Goal: Find specific page/section: Find specific page/section

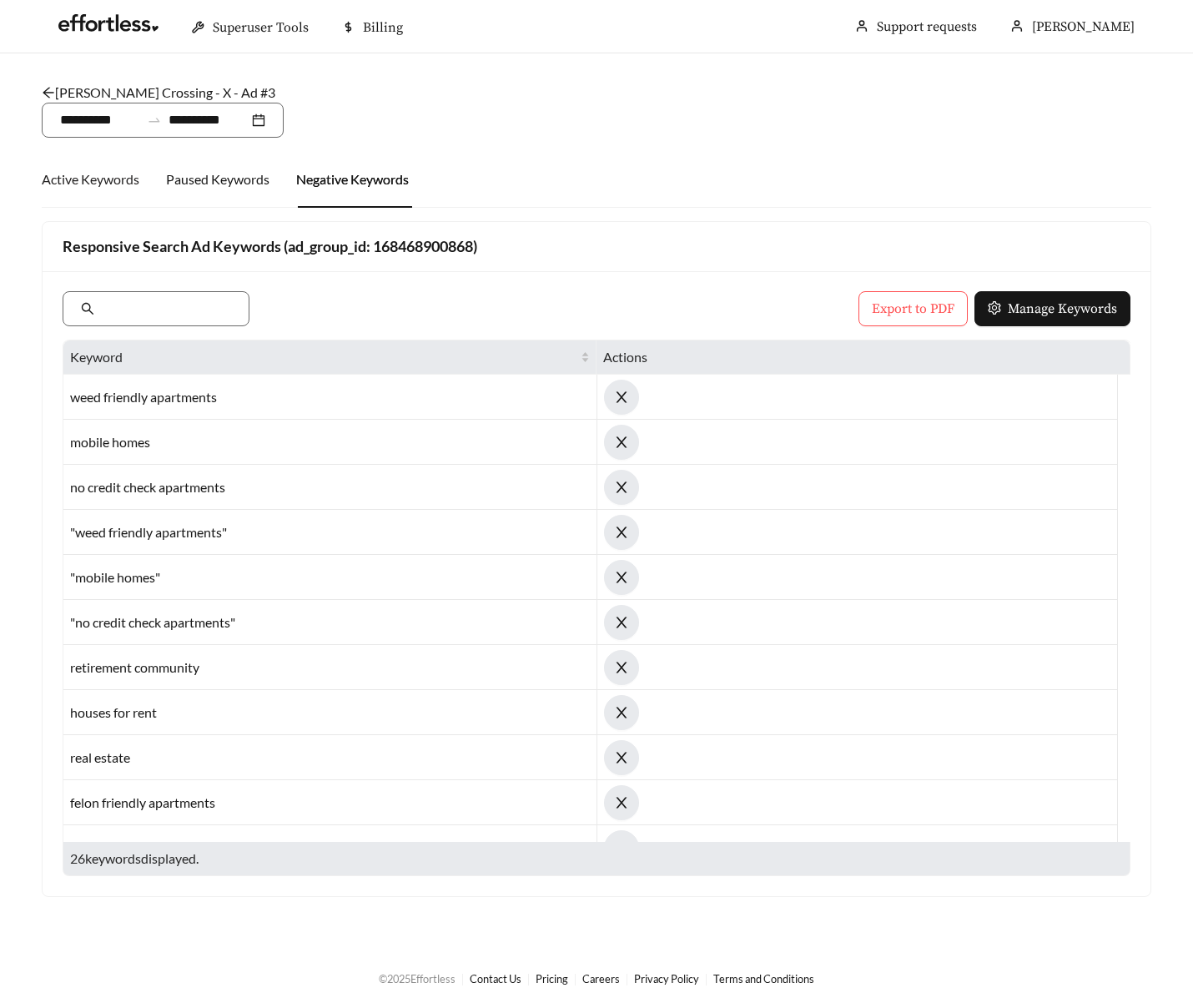
click at [119, 190] on div "Active Keywords" at bounding box center [91, 179] width 98 height 57
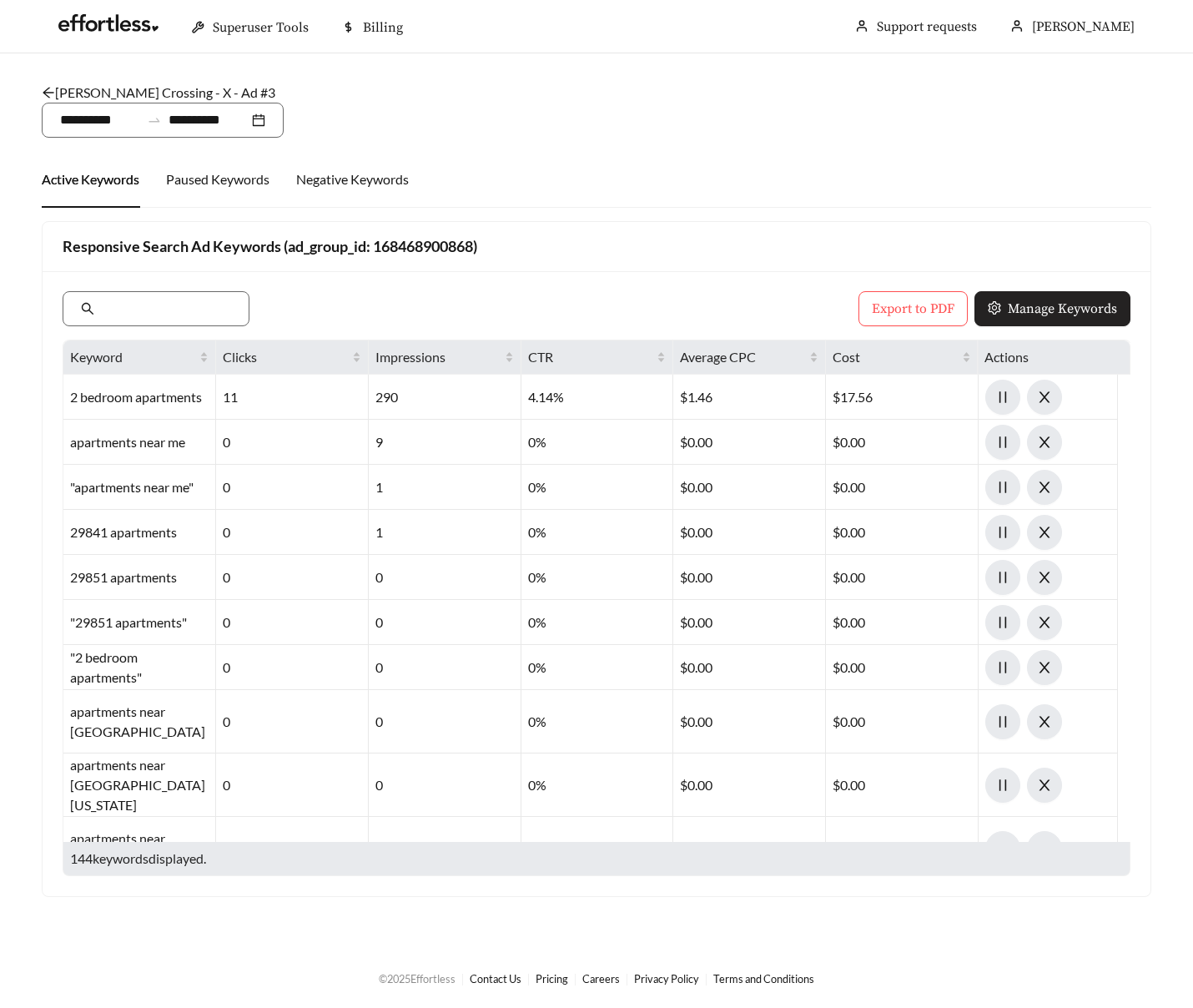
click at [1015, 301] on span "Manage Keywords" at bounding box center [1062, 308] width 109 height 20
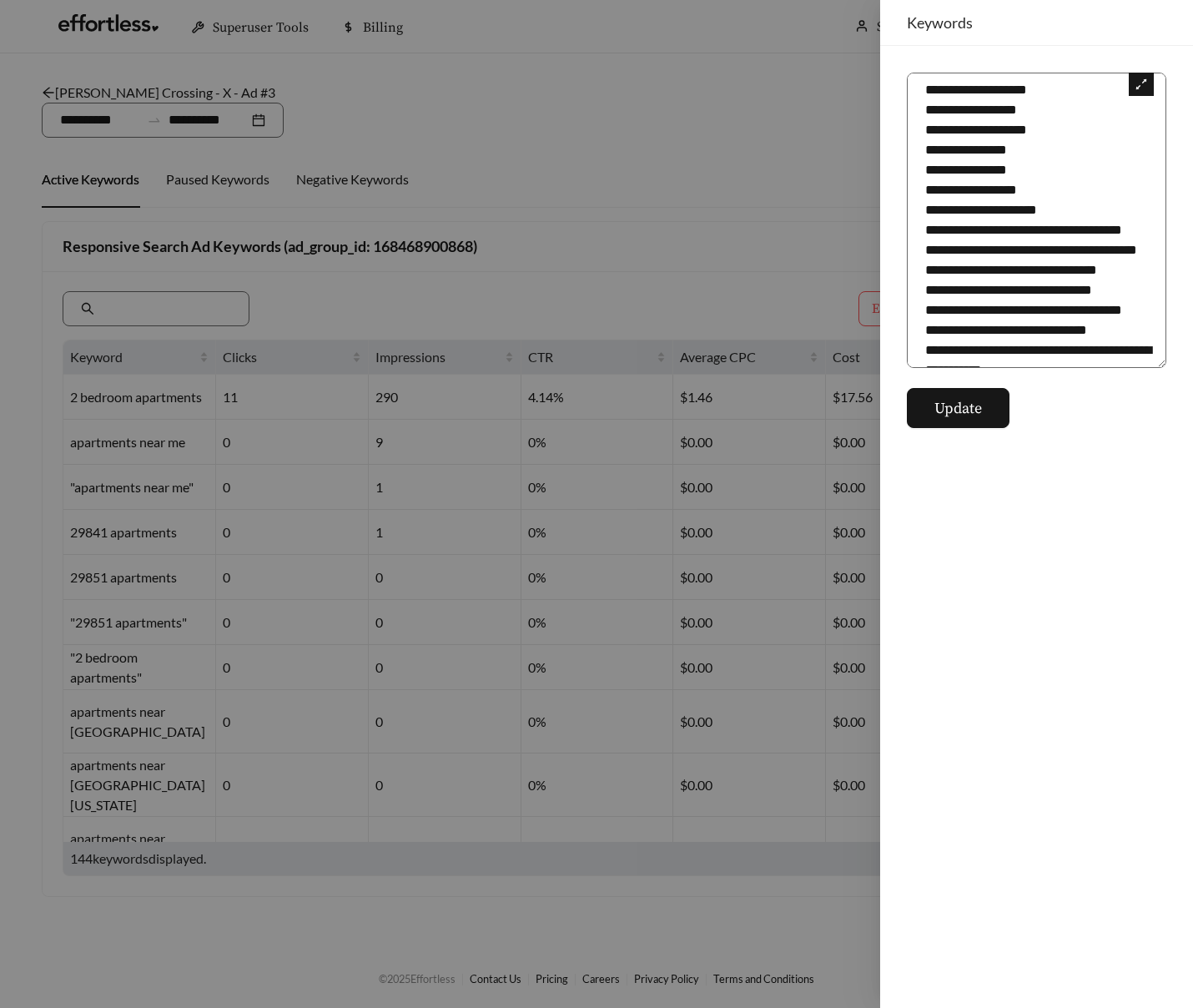
click at [1139, 86] on icon "expand-alt" at bounding box center [1142, 84] width 11 height 11
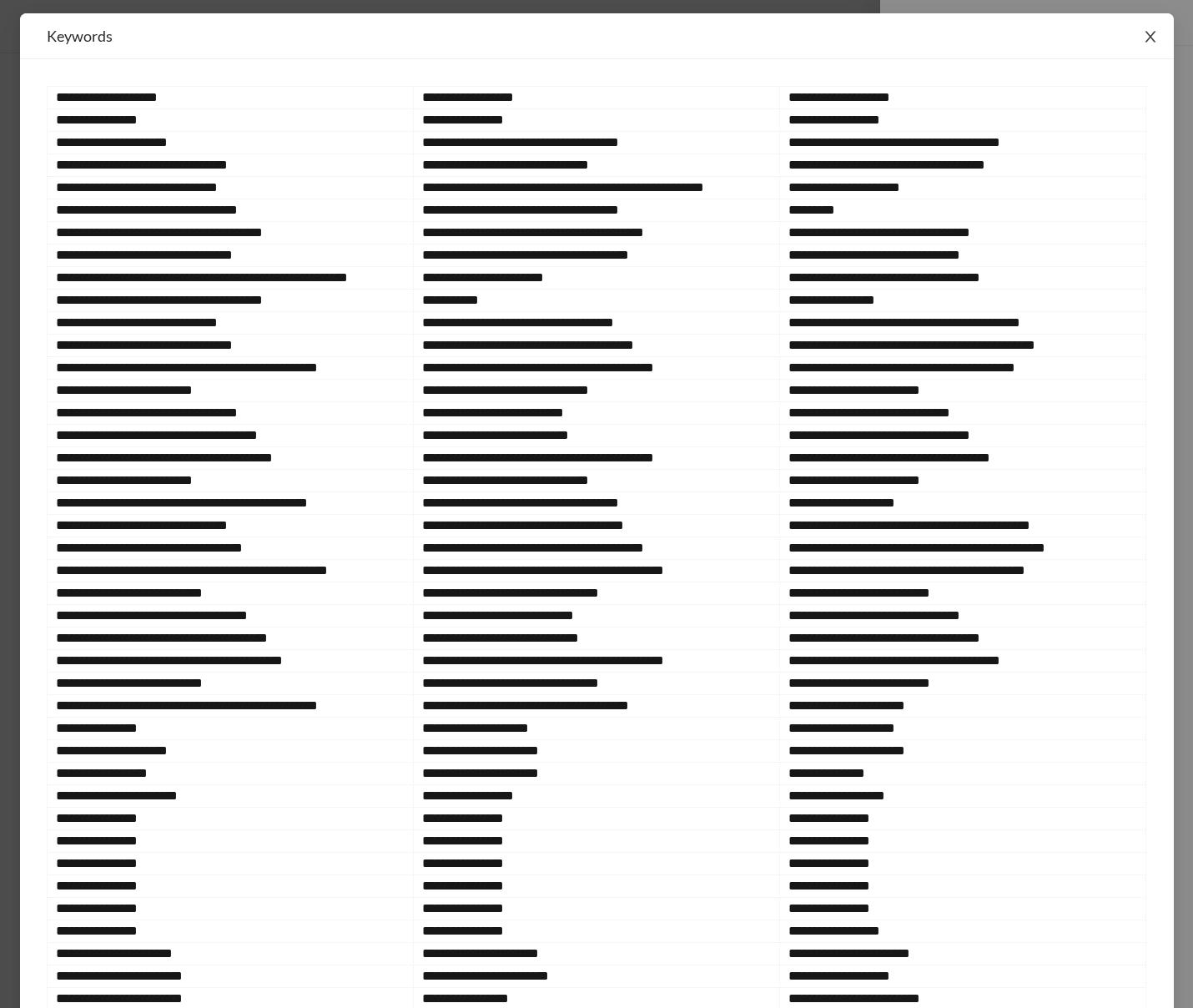
click at [1151, 33] on icon "close" at bounding box center [1151, 37] width 15 height 15
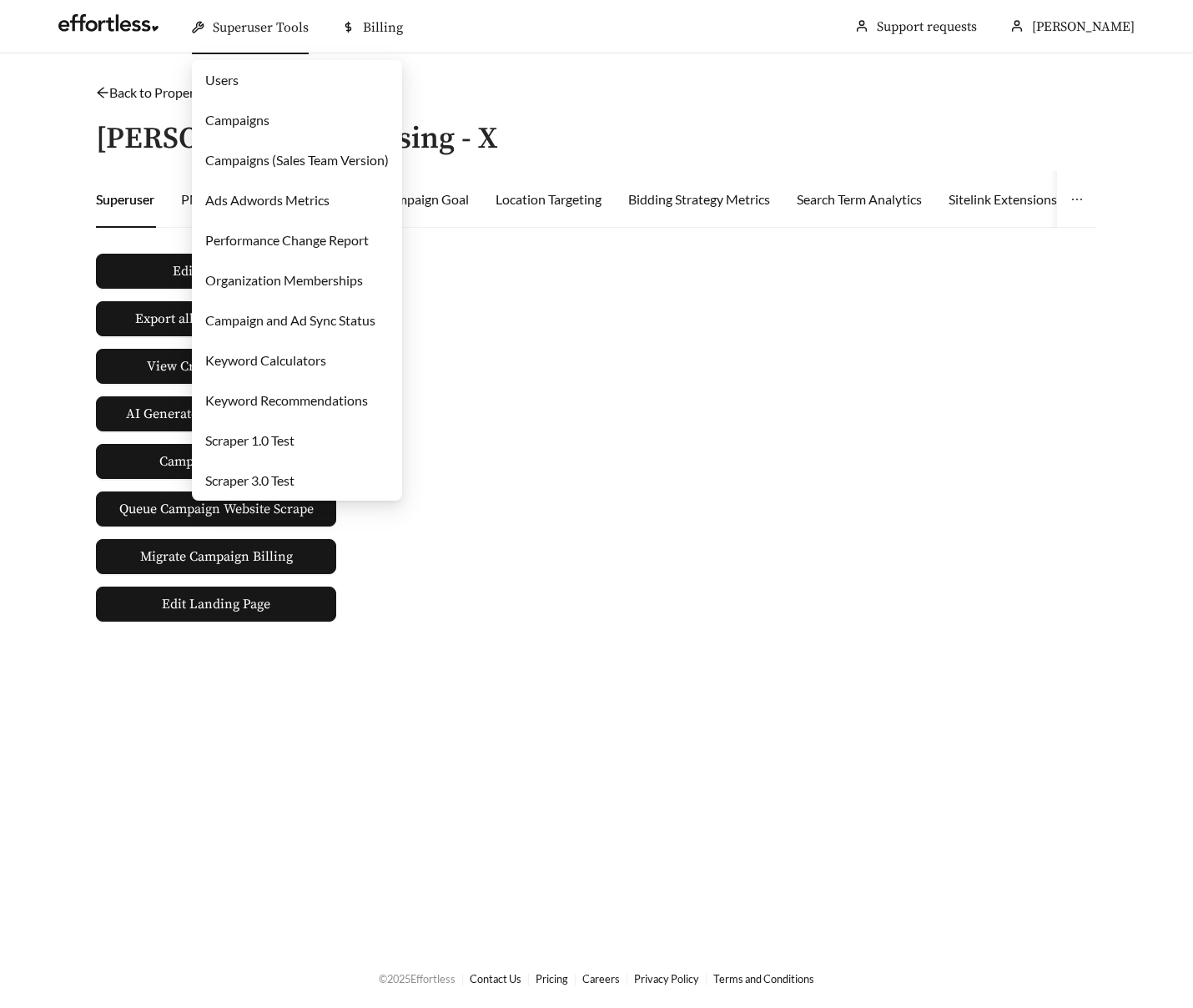
click at [256, 124] on link "Campaigns" at bounding box center [237, 119] width 64 height 15
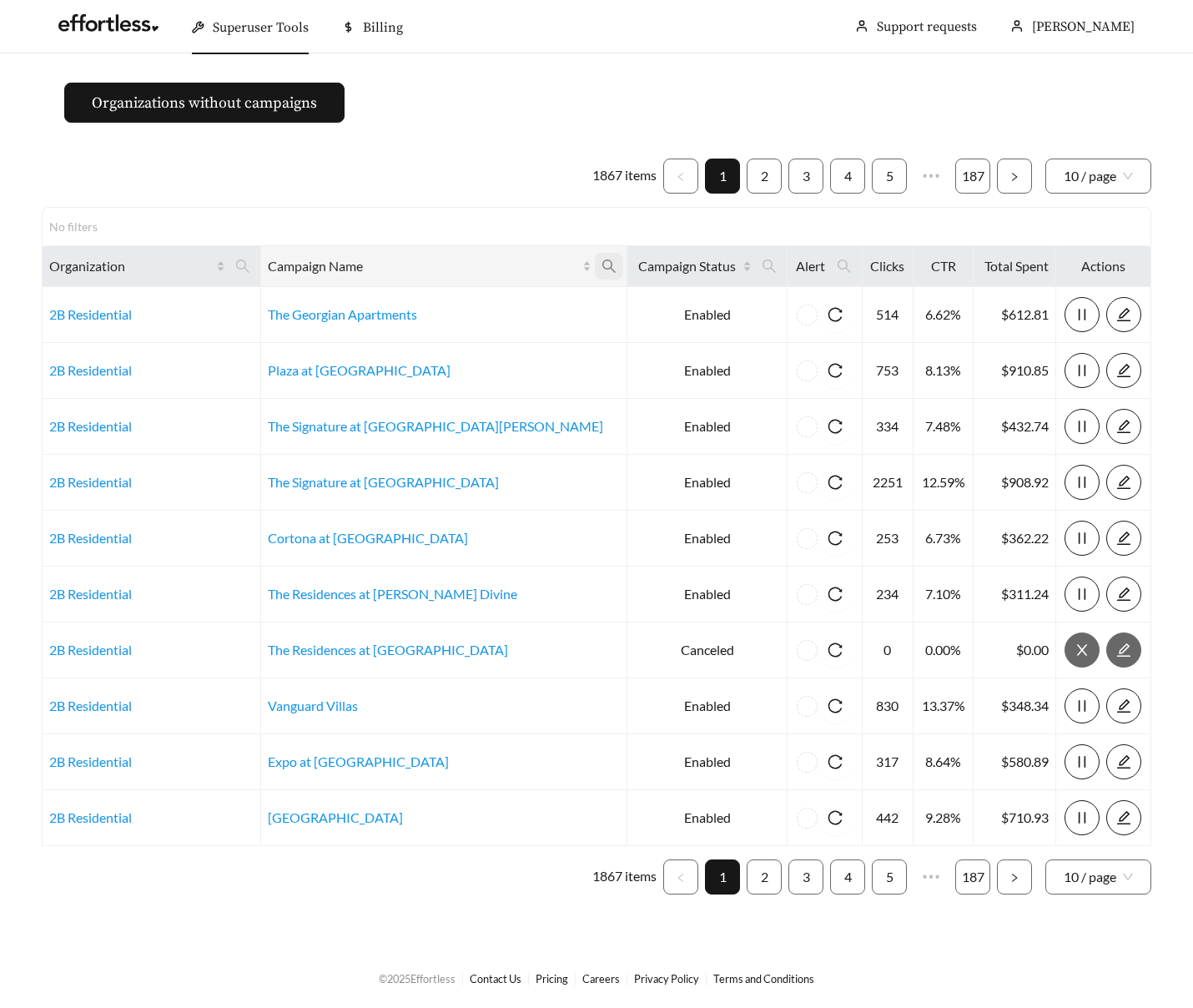
click at [601, 262] on icon "search" at bounding box center [609, 267] width 15 height 15
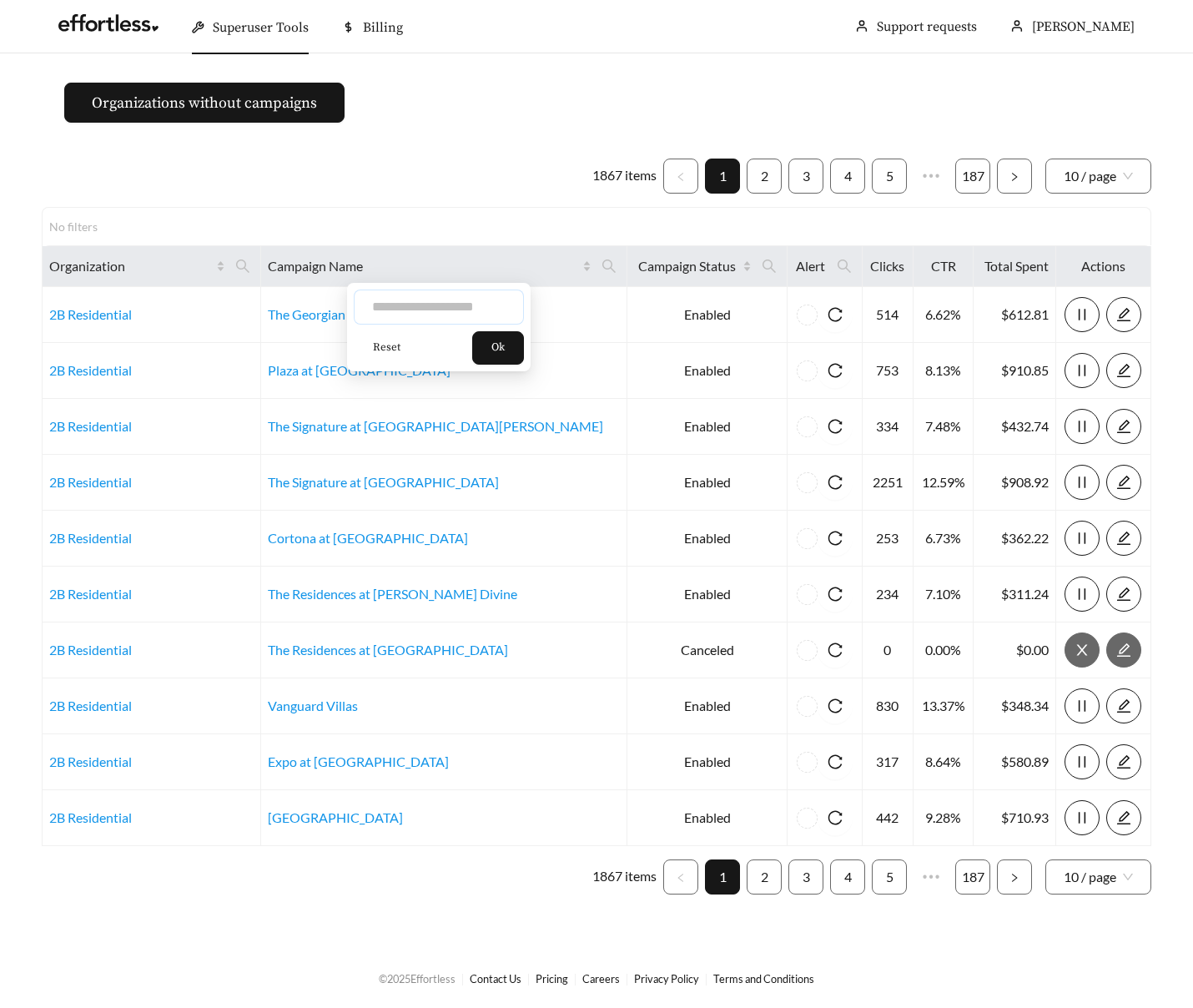
click at [455, 315] on input "text" at bounding box center [439, 307] width 170 height 35
type input "**********"
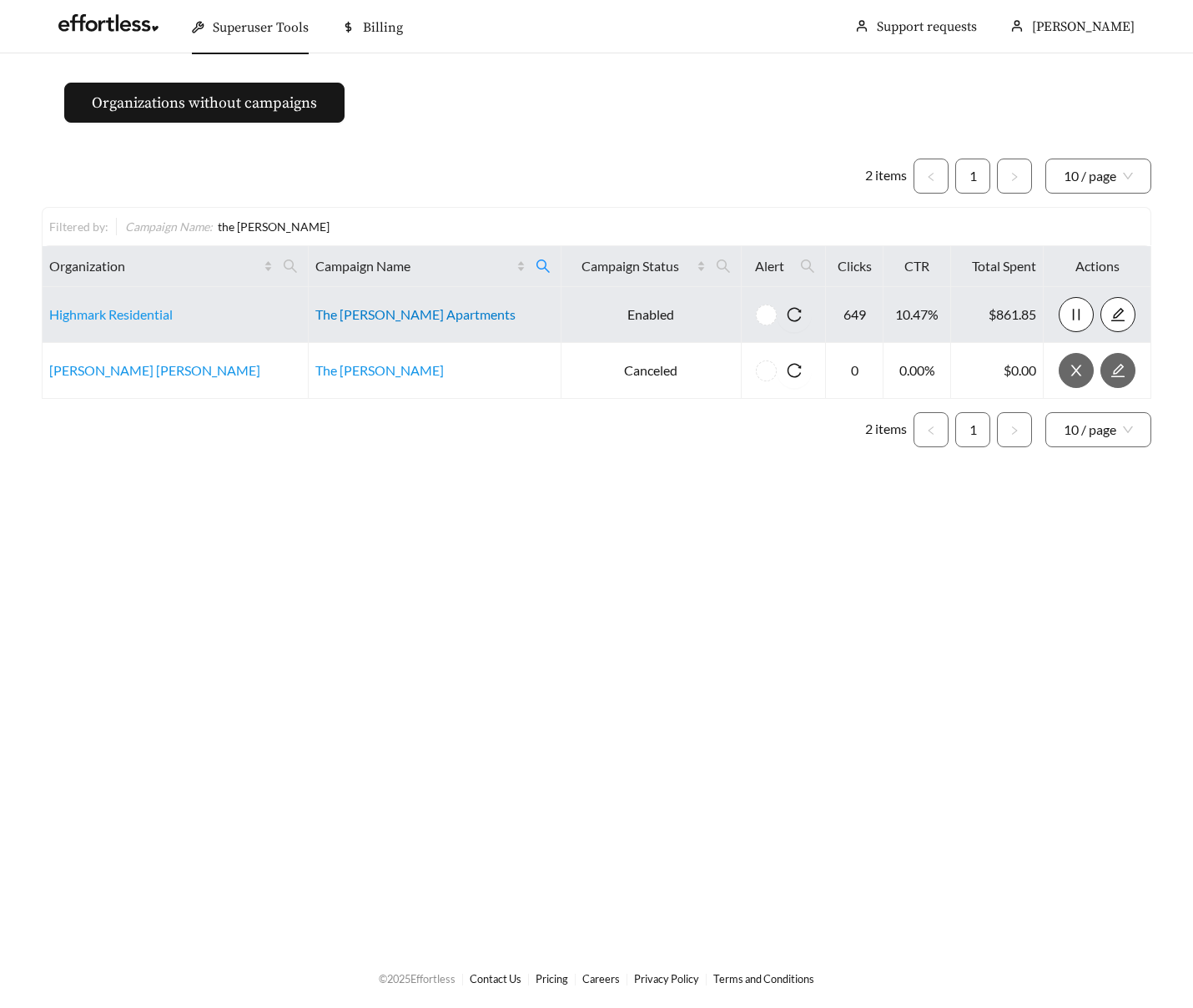
click at [406, 317] on link "The Emerson Apartments" at bounding box center [415, 314] width 200 height 15
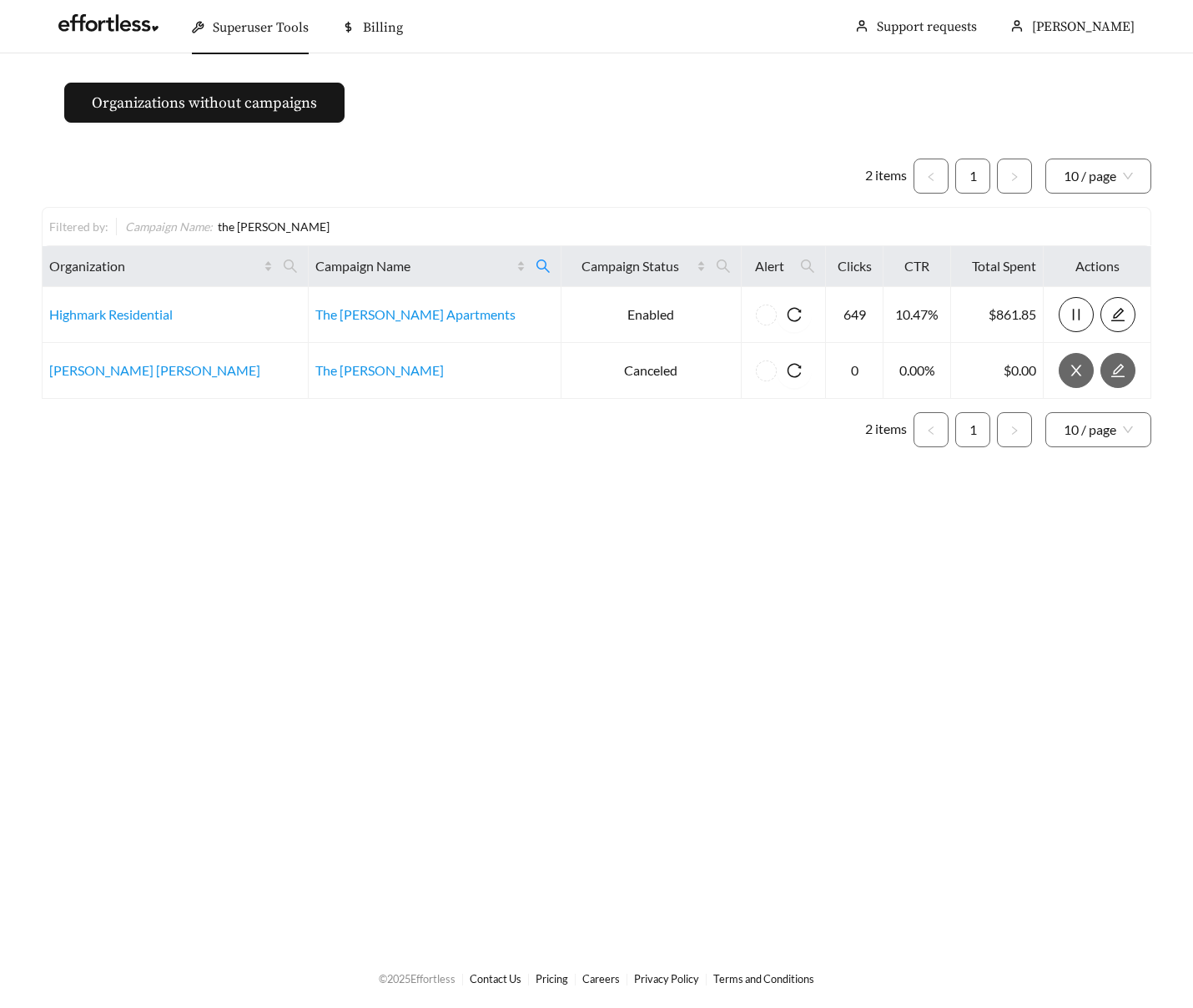
click at [300, 224] on div "Filtered by: Campaign Name : the emerson" at bounding box center [596, 226] width 1094 height 17
click at [138, 33] on link at bounding box center [108, 27] width 100 height 16
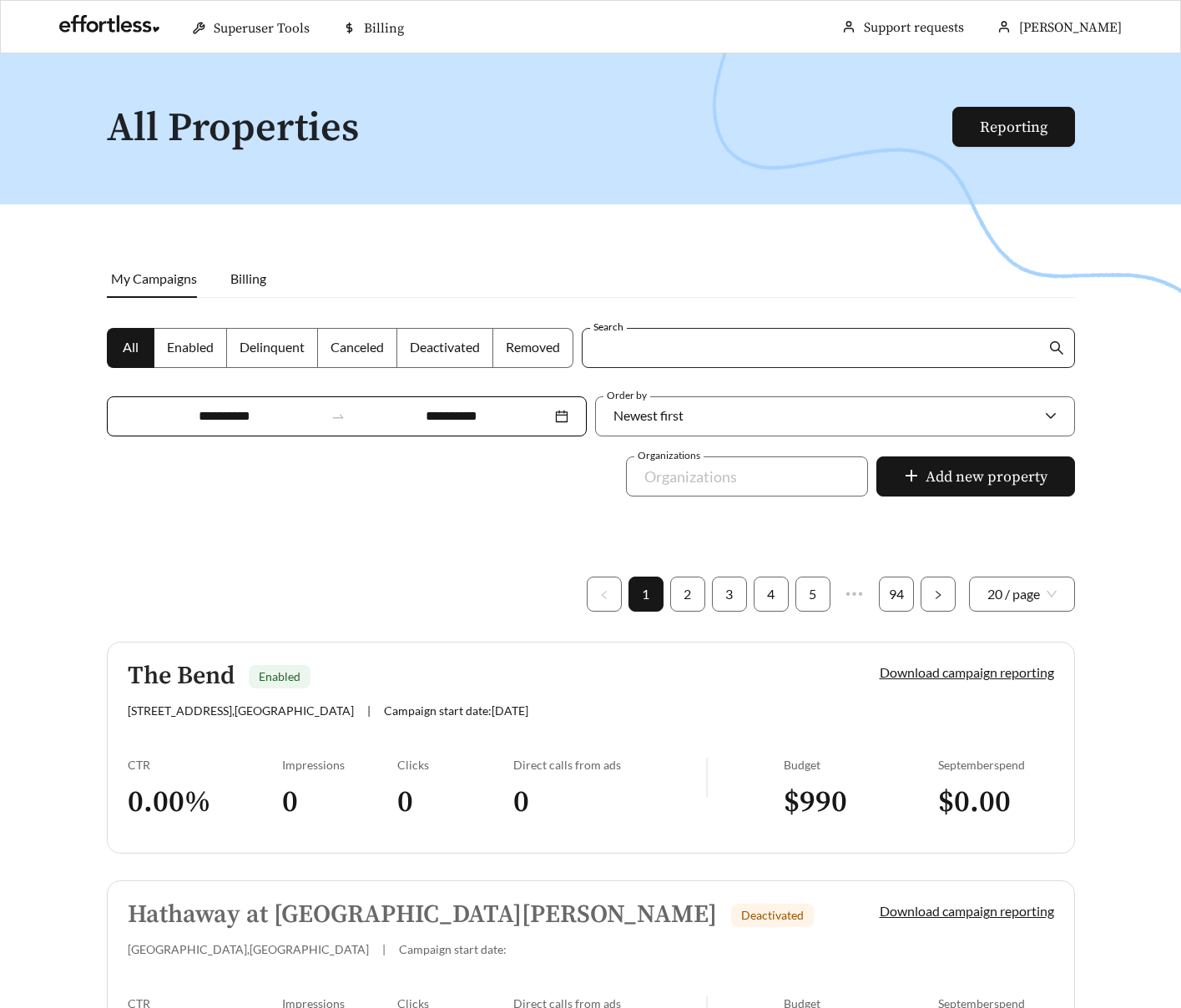
click at [660, 356] on input "Search" at bounding box center [819, 347] width 453 height 39
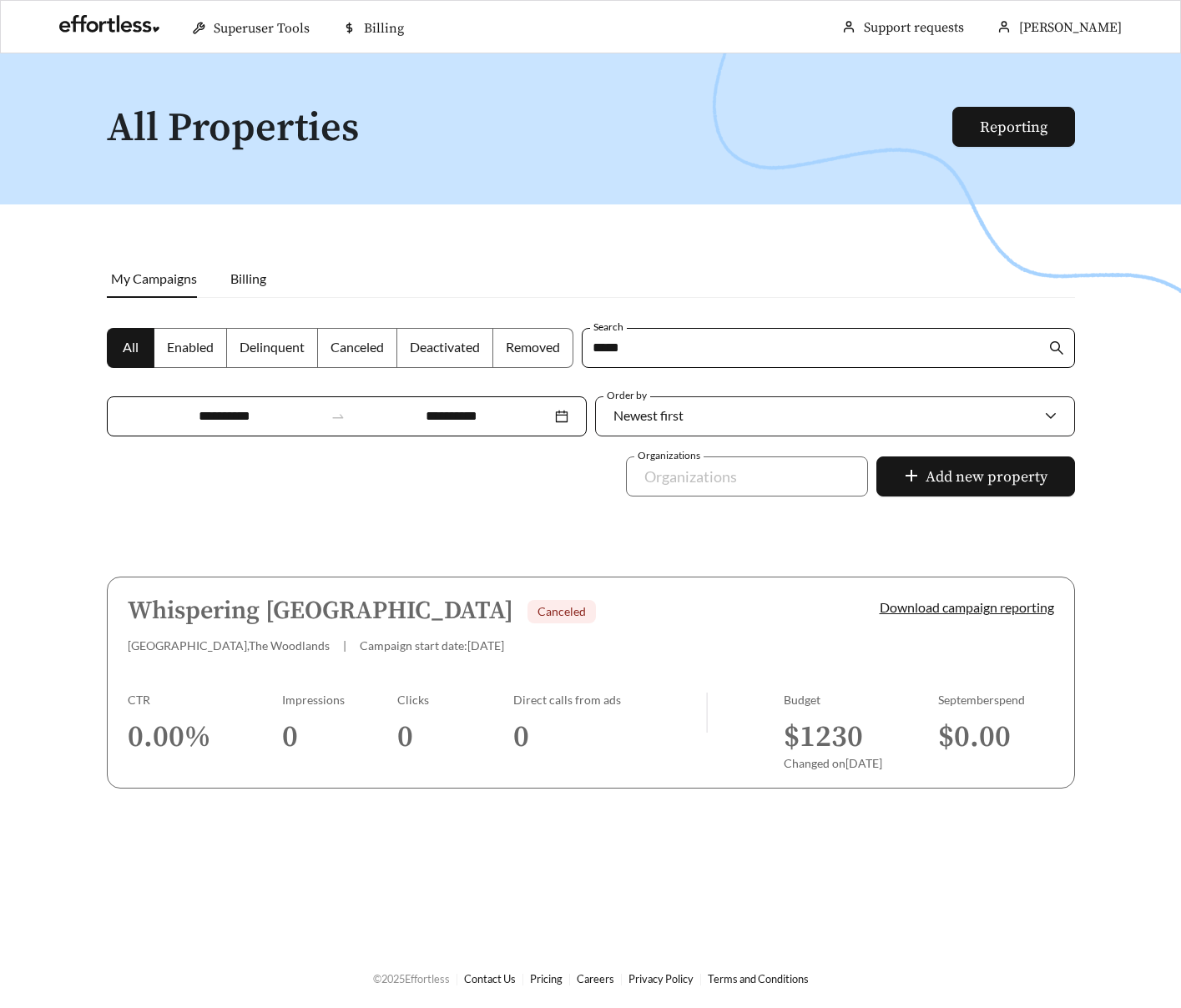
click at [684, 415] on div "Newest first" at bounding box center [826, 415] width 426 height 35
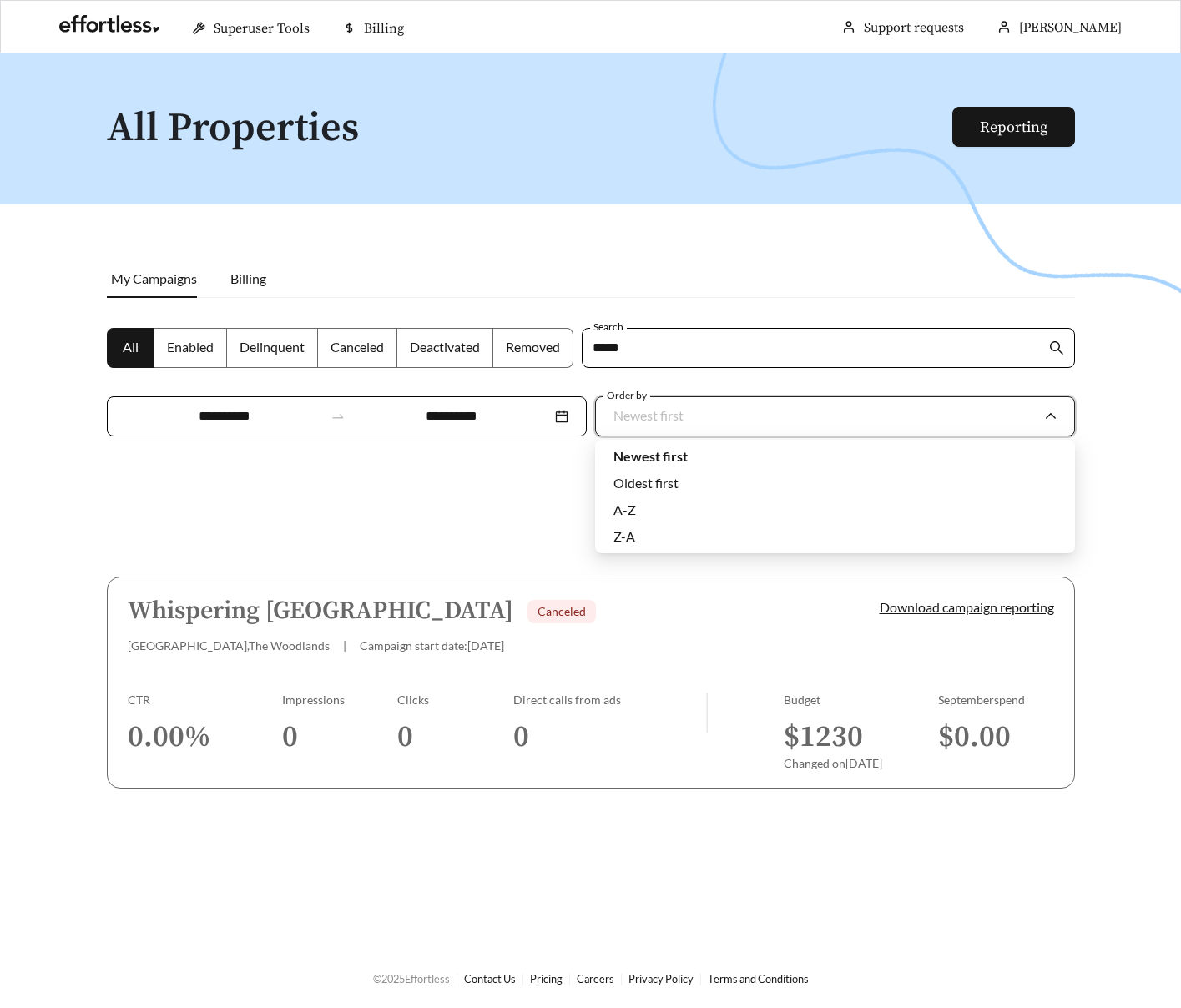
click at [415, 490] on div at bounding box center [590, 557] width 1181 height 1008
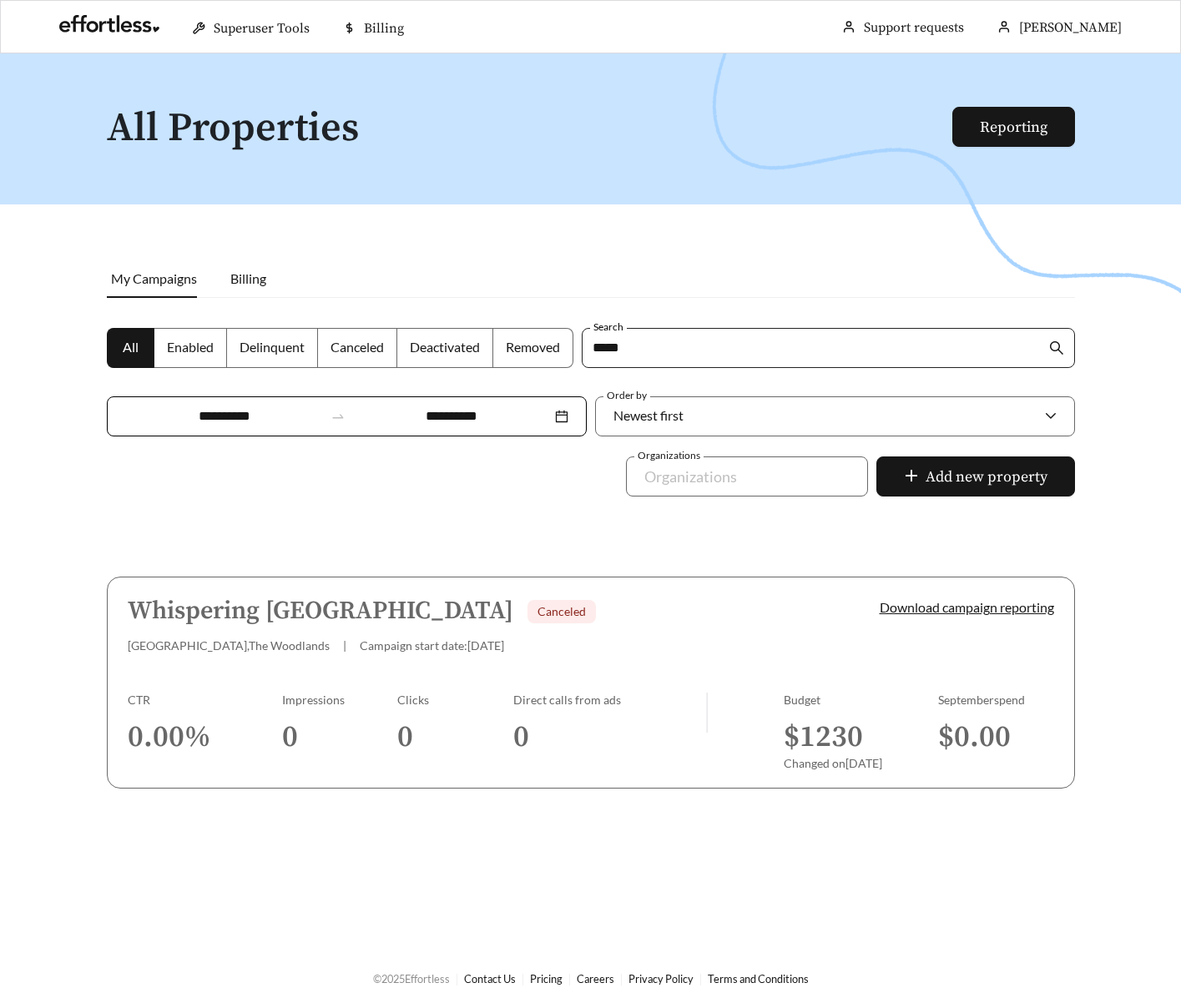
click at [605, 350] on input "*****" at bounding box center [819, 347] width 453 height 39
click at [667, 353] on input "******" at bounding box center [819, 347] width 453 height 39
click at [477, 540] on div at bounding box center [590, 557] width 1181 height 1008
click at [626, 357] on input "******" at bounding box center [819, 347] width 453 height 39
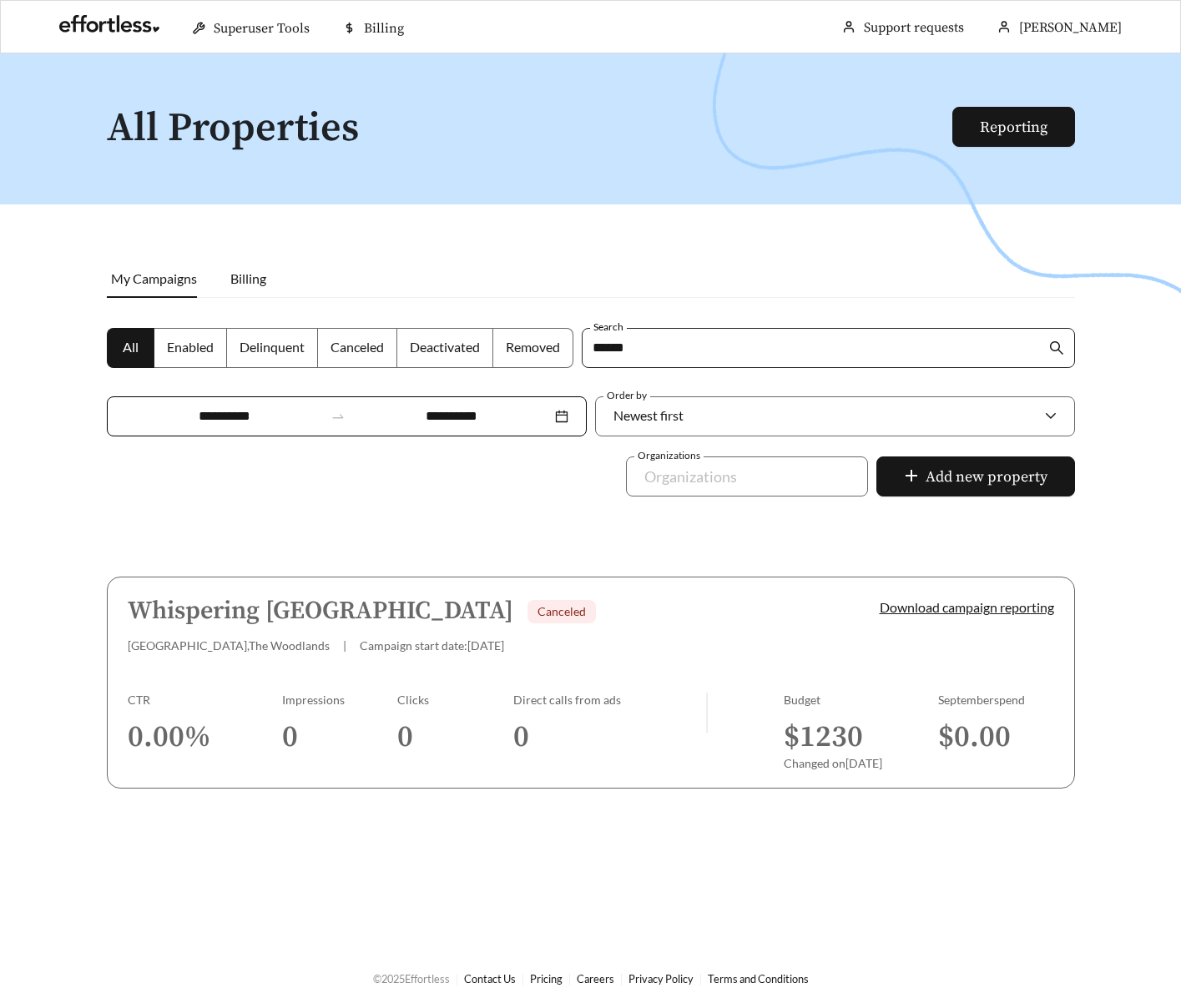
type input "******"
click at [1053, 347] on icon "search" at bounding box center [1057, 348] width 15 height 15
click at [538, 524] on div at bounding box center [590, 557] width 1181 height 1008
click at [634, 357] on input "******" at bounding box center [819, 347] width 453 height 39
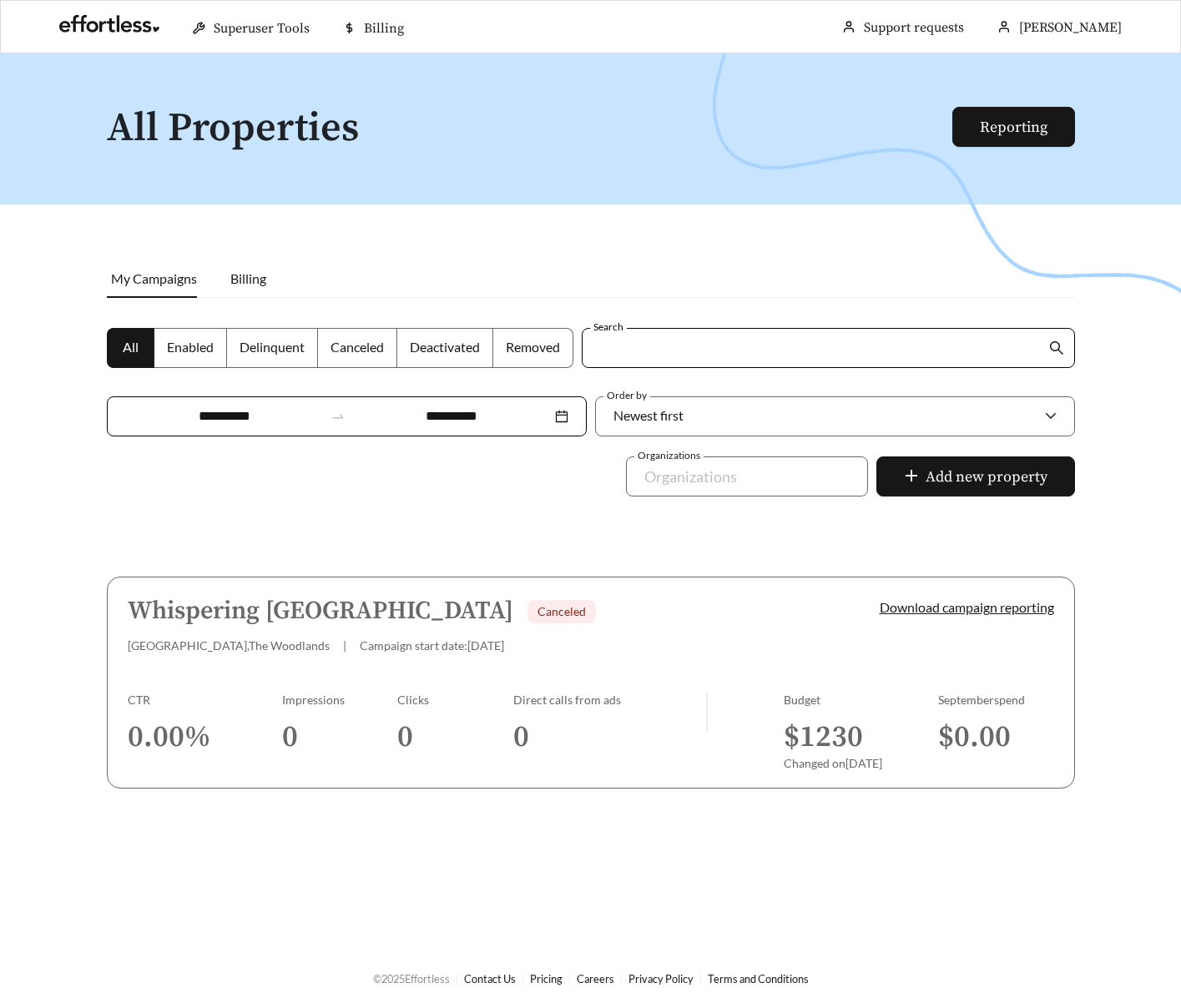
click at [468, 535] on div at bounding box center [590, 557] width 1181 height 1008
click at [189, 359] on label "Enabled" at bounding box center [190, 347] width 73 height 40
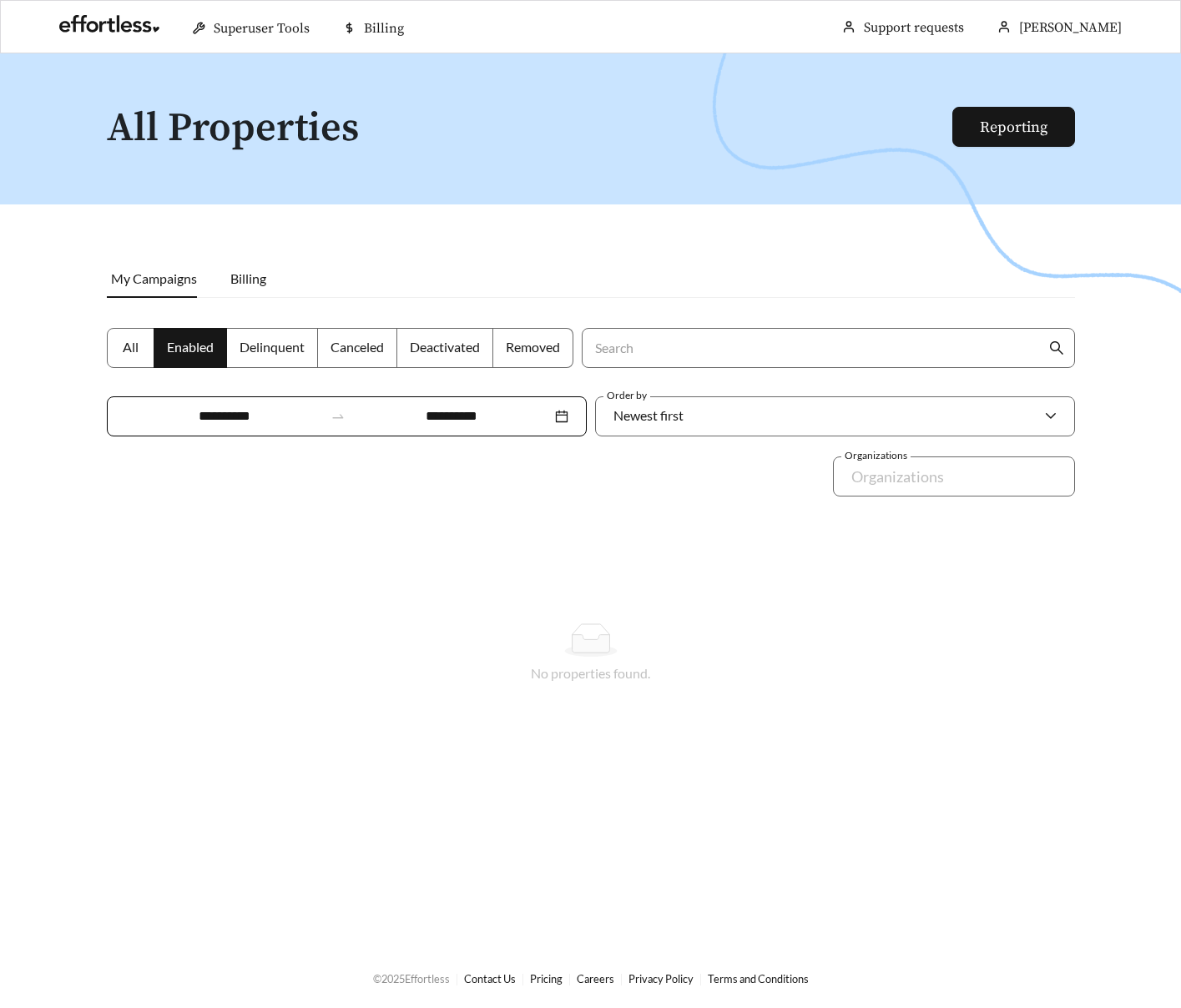
click at [138, 353] on label "All" at bounding box center [130, 347] width 47 height 40
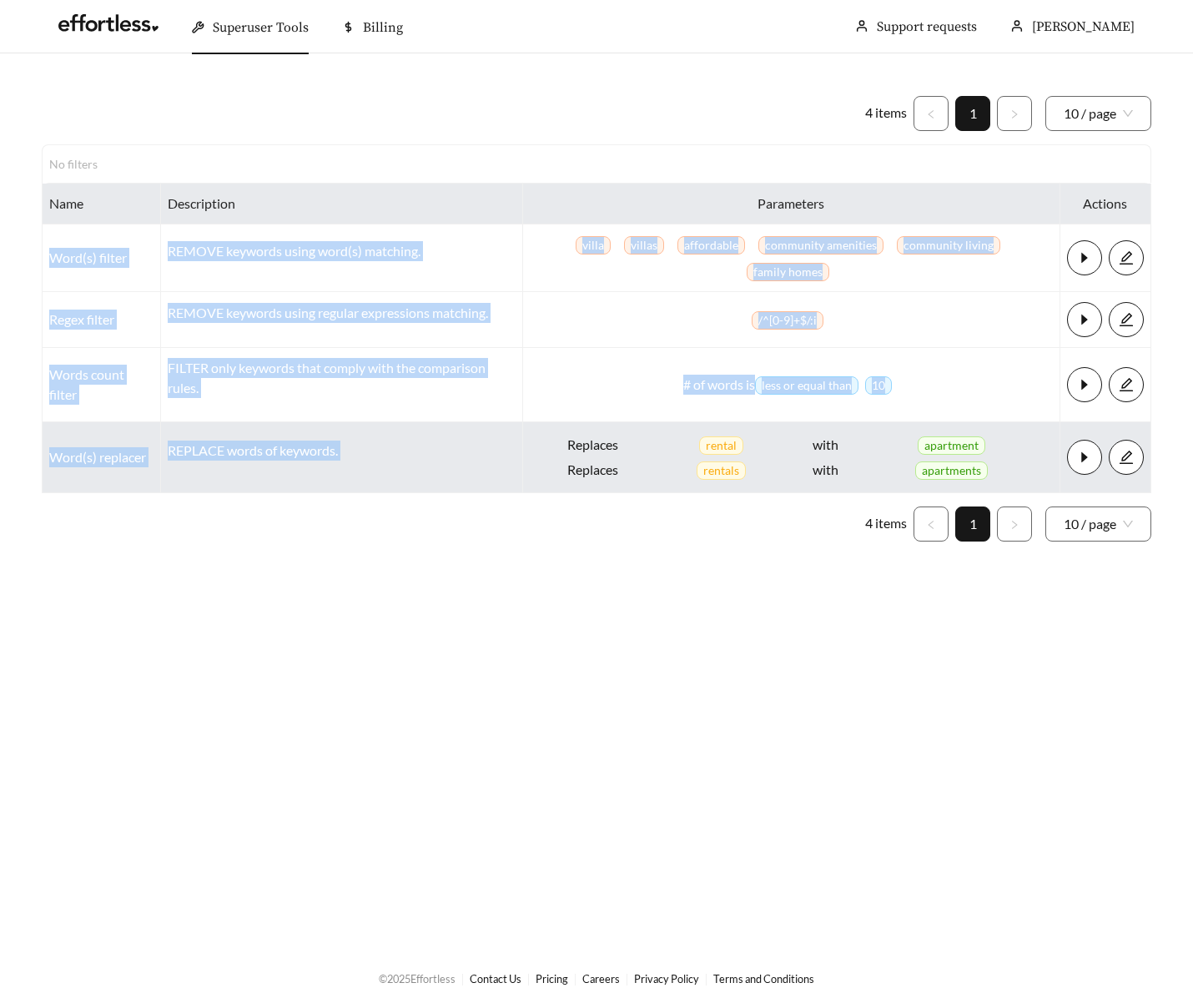
drag, startPoint x: 58, startPoint y: 258, endPoint x: 552, endPoint y: 426, distance: 521.8
click at [557, 431] on tbody "Word(s) filter REMOVE keywords using word(s) matching. villa villas affordable …" at bounding box center [597, 359] width 1109 height 269
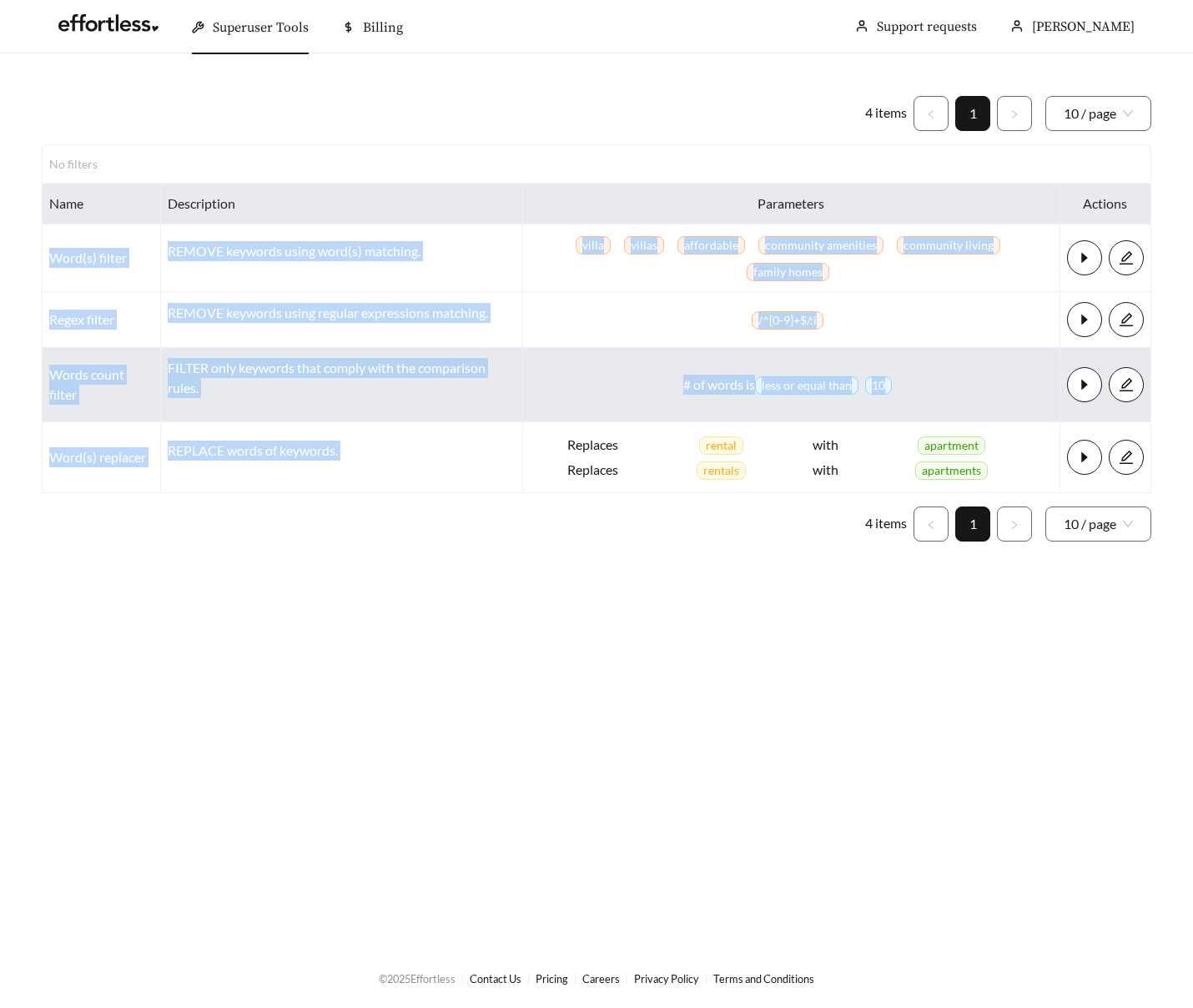
click at [377, 371] on p "FILTER only keywords that comply with the comparison rules." at bounding box center [342, 377] width 348 height 40
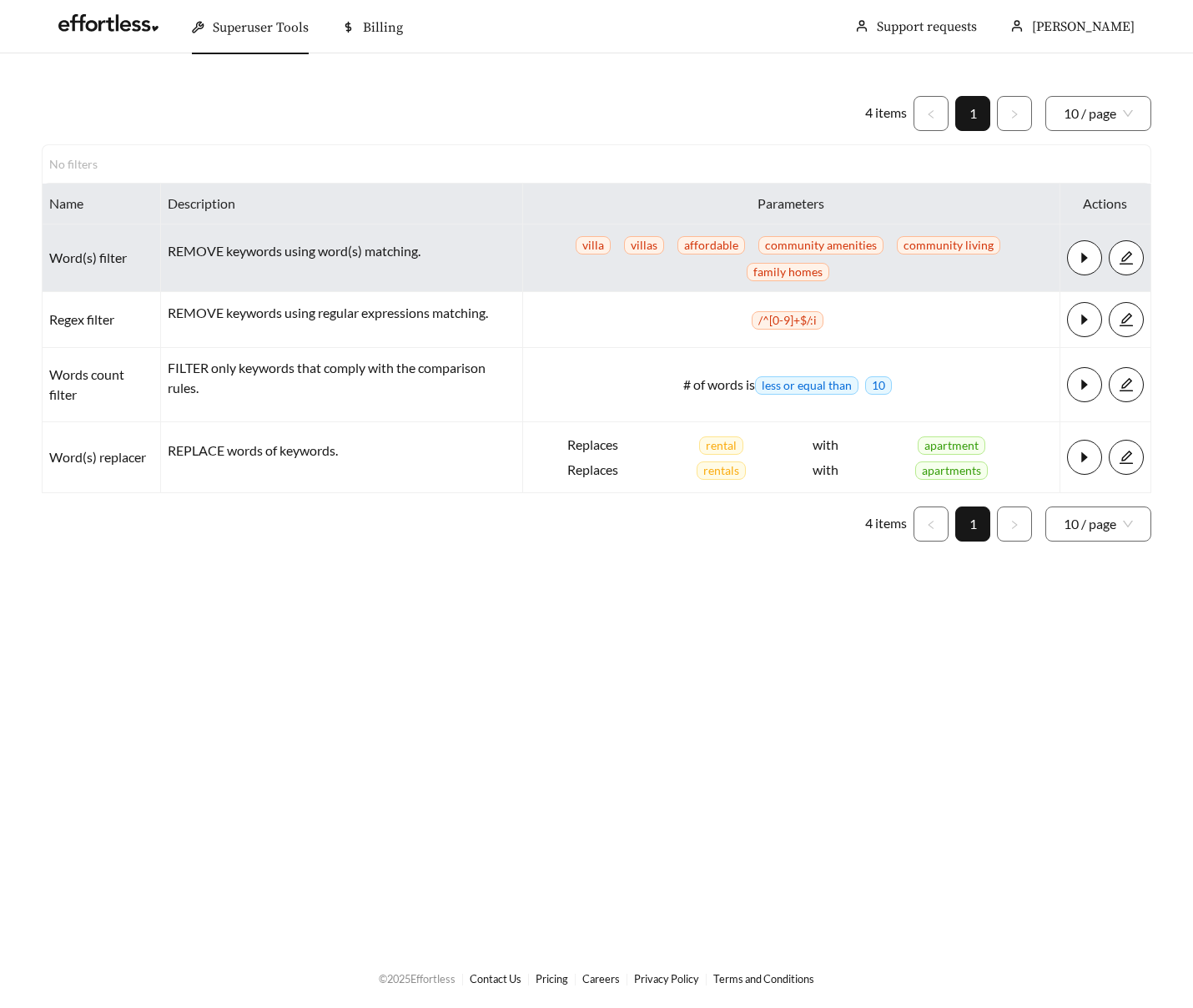
click at [67, 263] on td "Word(s) filter" at bounding box center [102, 258] width 118 height 68
click at [111, 258] on td "Word(s) filter" at bounding box center [102, 258] width 118 height 68
copy td "Word(s) filter"
click at [194, 252] on p "REMOVE keywords using word(s) matching." at bounding box center [342, 250] width 348 height 20
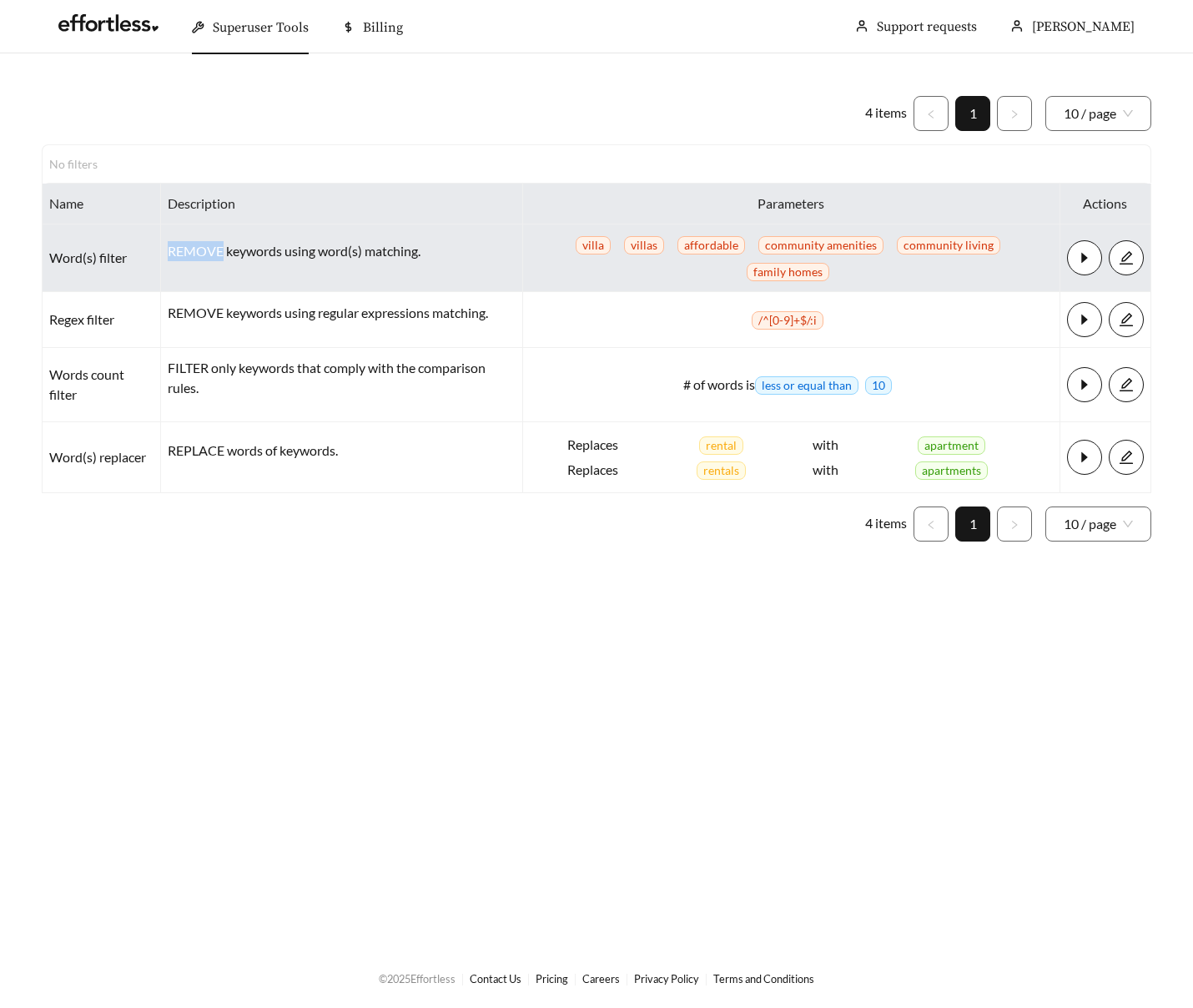
click at [194, 252] on p "REMOVE keywords using word(s) matching." at bounding box center [342, 250] width 348 height 20
click at [391, 252] on p "REMOVE keywords using word(s) matching." at bounding box center [342, 250] width 348 height 20
copy p "REMOVE keywords using word(s) matching"
click at [71, 256] on td "Word(s) filter" at bounding box center [102, 258] width 118 height 68
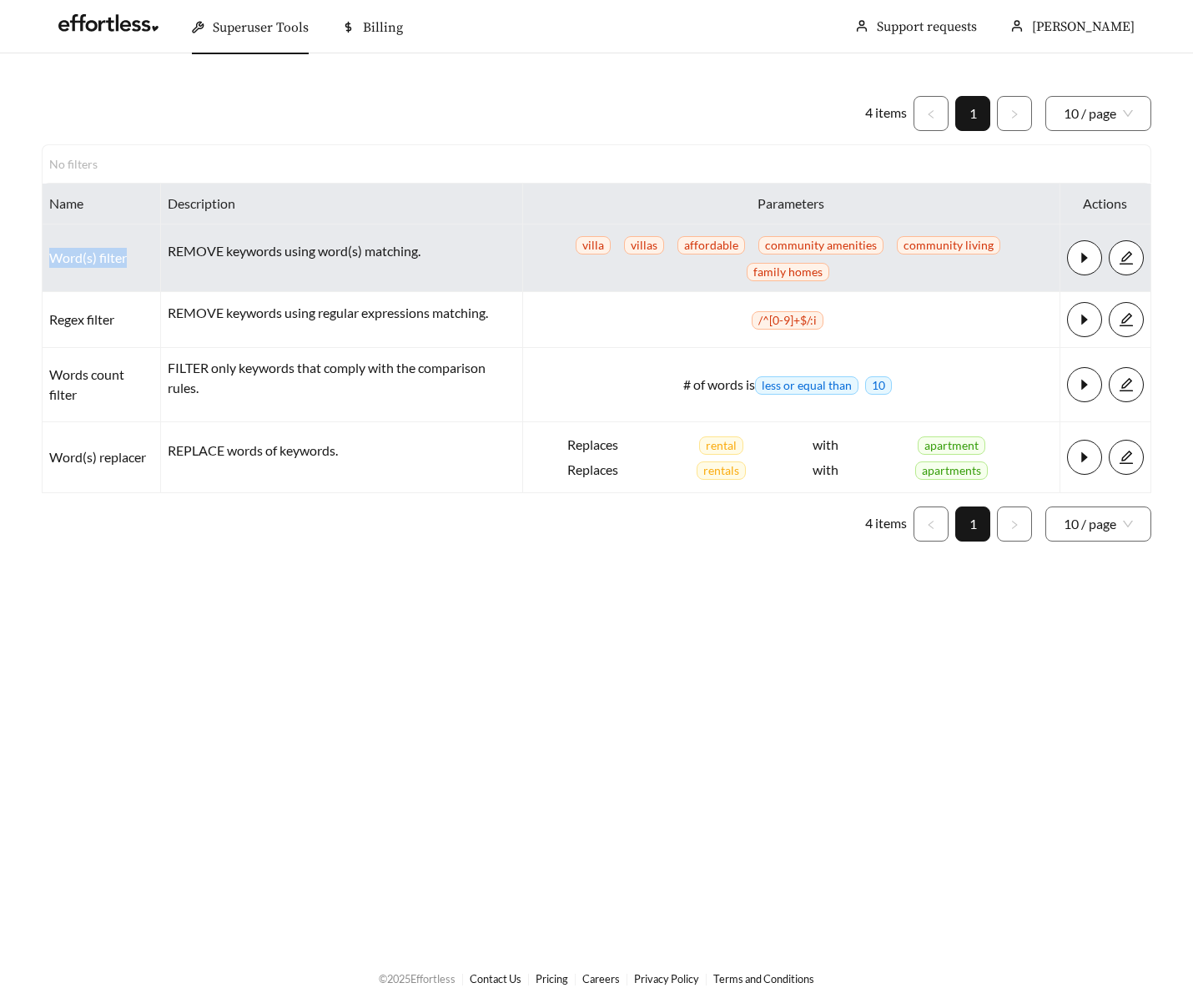
click at [115, 258] on td "Word(s) filter" at bounding box center [102, 258] width 118 height 68
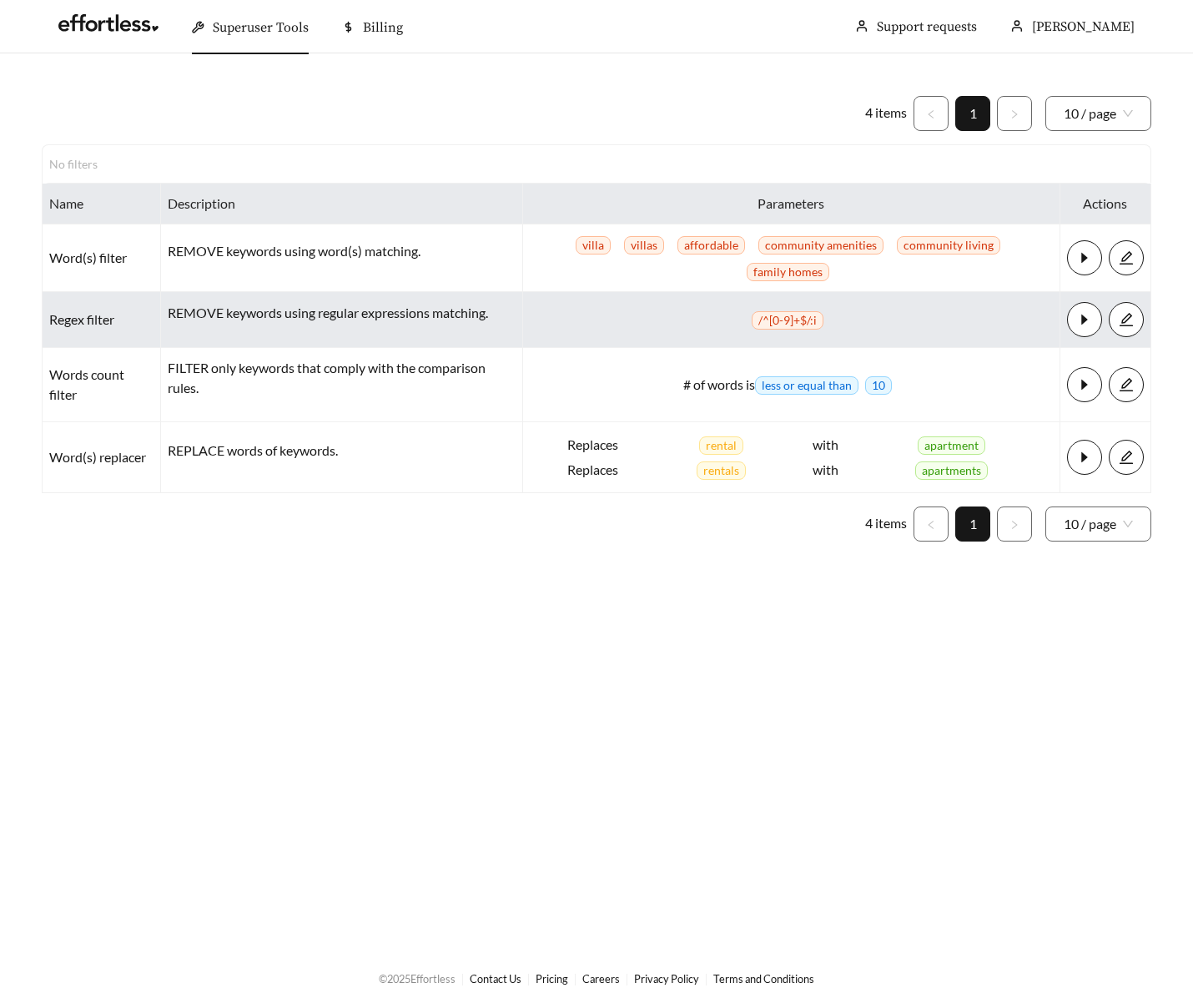
click at [69, 329] on td "Regex filter" at bounding box center [102, 320] width 118 height 56
click at [97, 322] on td "Regex filter" at bounding box center [102, 320] width 118 height 56
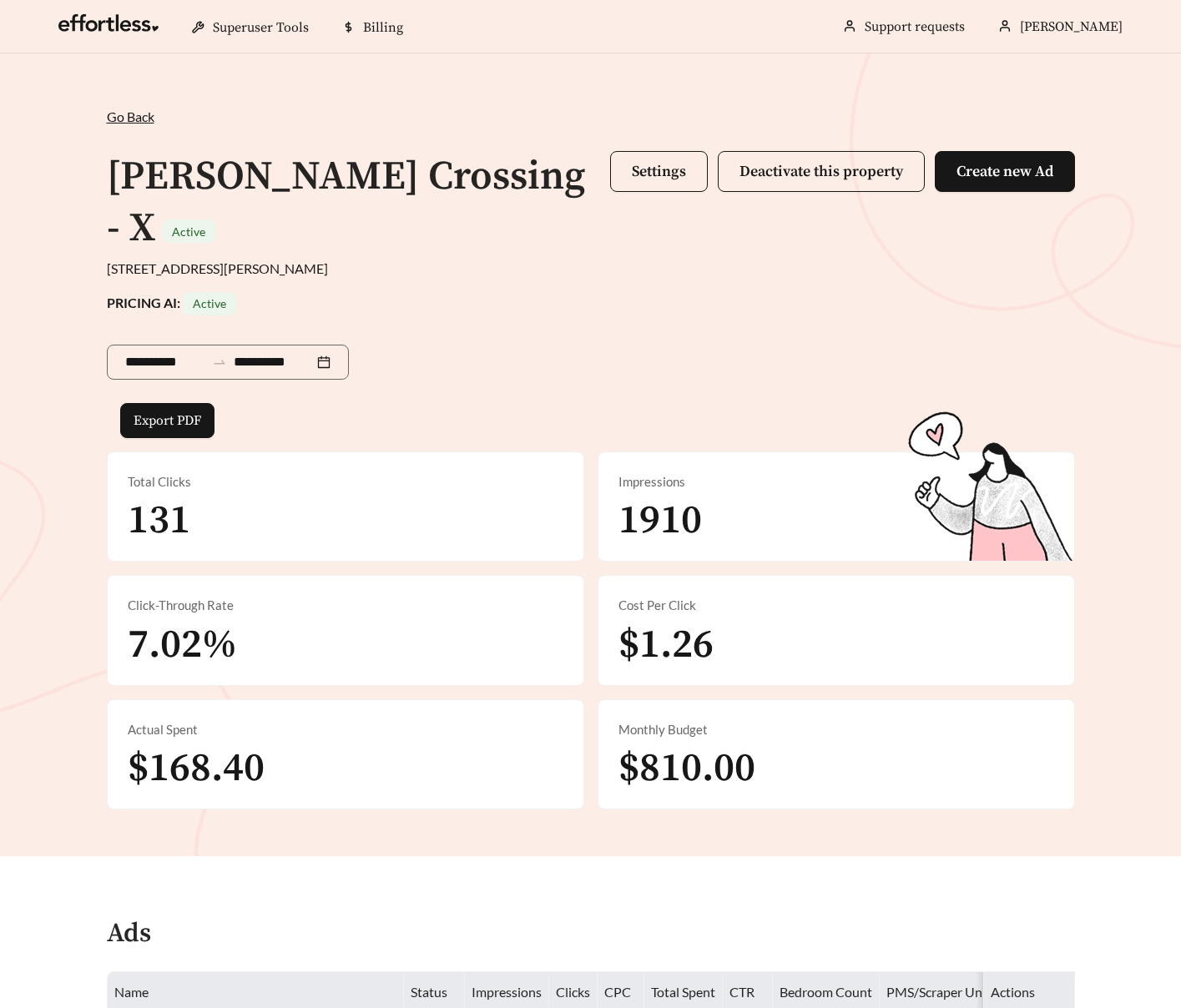
drag, startPoint x: 719, startPoint y: 140, endPoint x: 940, endPoint y: 138, distance: 221.0
click at [940, 138] on div "**********" at bounding box center [590, 458] width 1001 height 703
drag, startPoint x: 1116, startPoint y: 166, endPoint x: 836, endPoint y: 193, distance: 281.3
click at [836, 193] on div "**********" at bounding box center [590, 455] width 1181 height 803
click at [121, 294] on strong "PRICING AI: Active" at bounding box center [172, 302] width 130 height 15
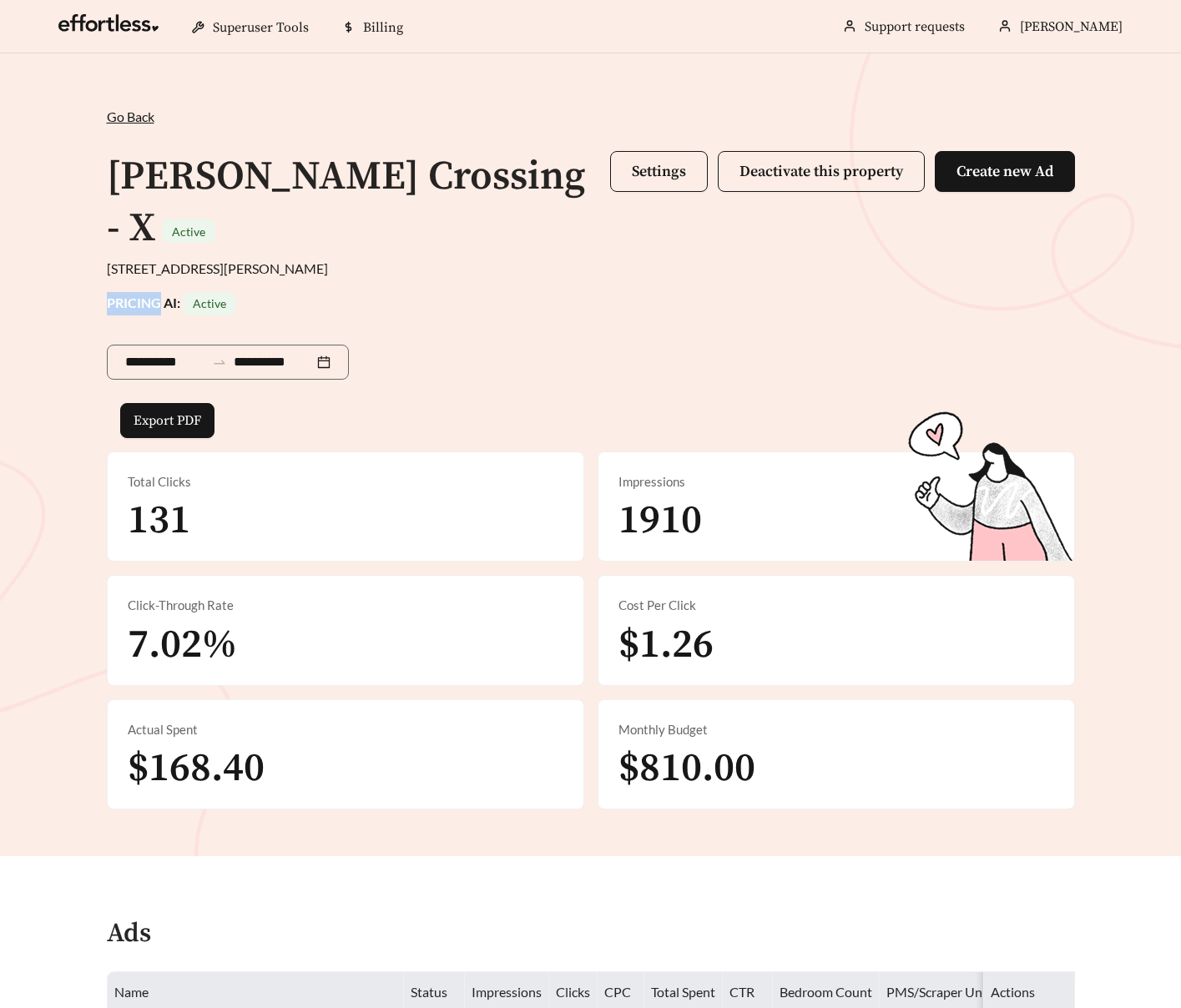
click at [121, 294] on strong "PRICING AI: Active" at bounding box center [172, 302] width 130 height 15
copy strong "PRICING"
click at [149, 294] on strong "PRICING AI: Active" at bounding box center [172, 302] width 130 height 15
click at [170, 294] on strong "PRICING AI: Active" at bounding box center [172, 302] width 130 height 15
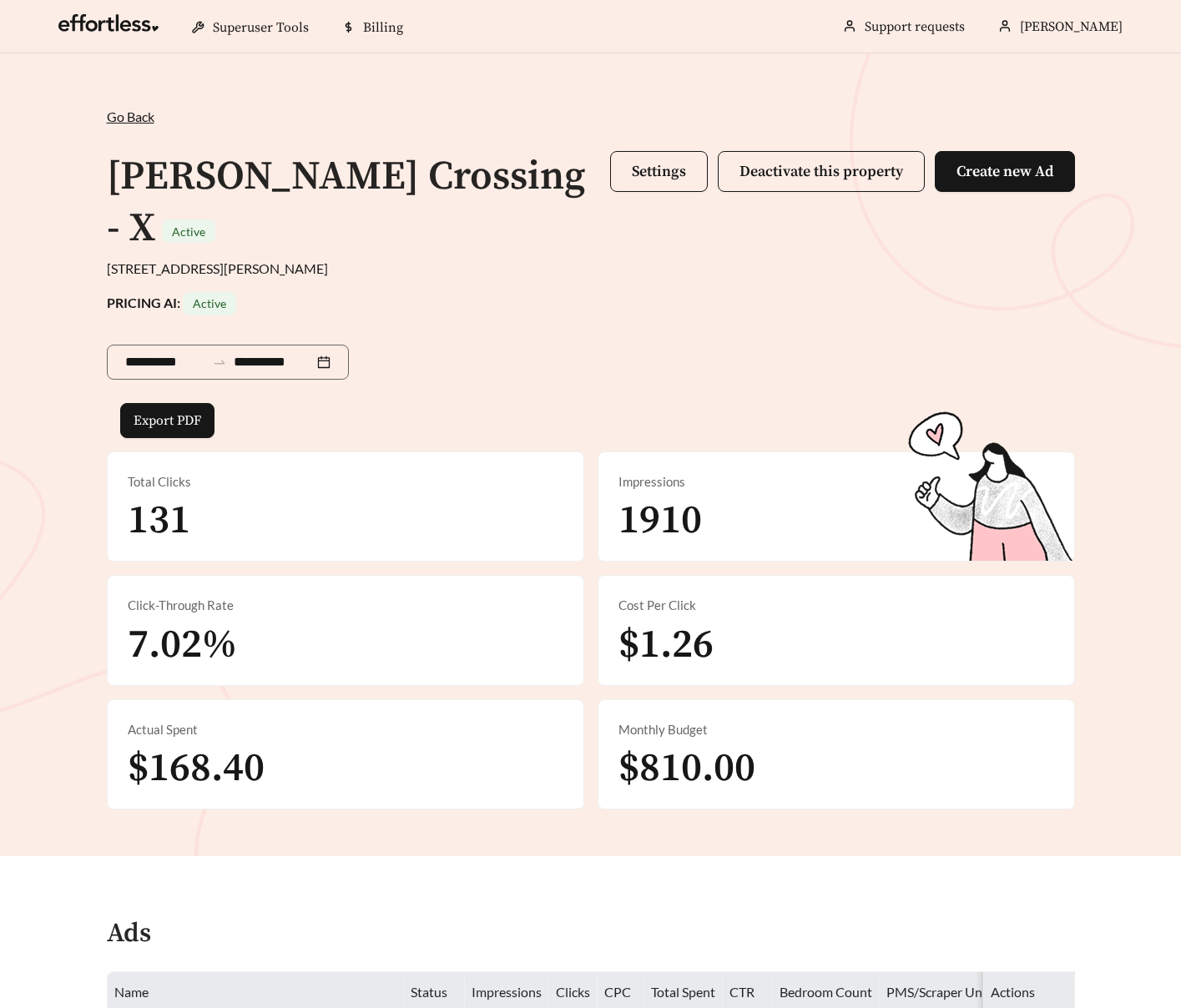
click at [588, 316] on div "**********" at bounding box center [591, 359] width 968 height 88
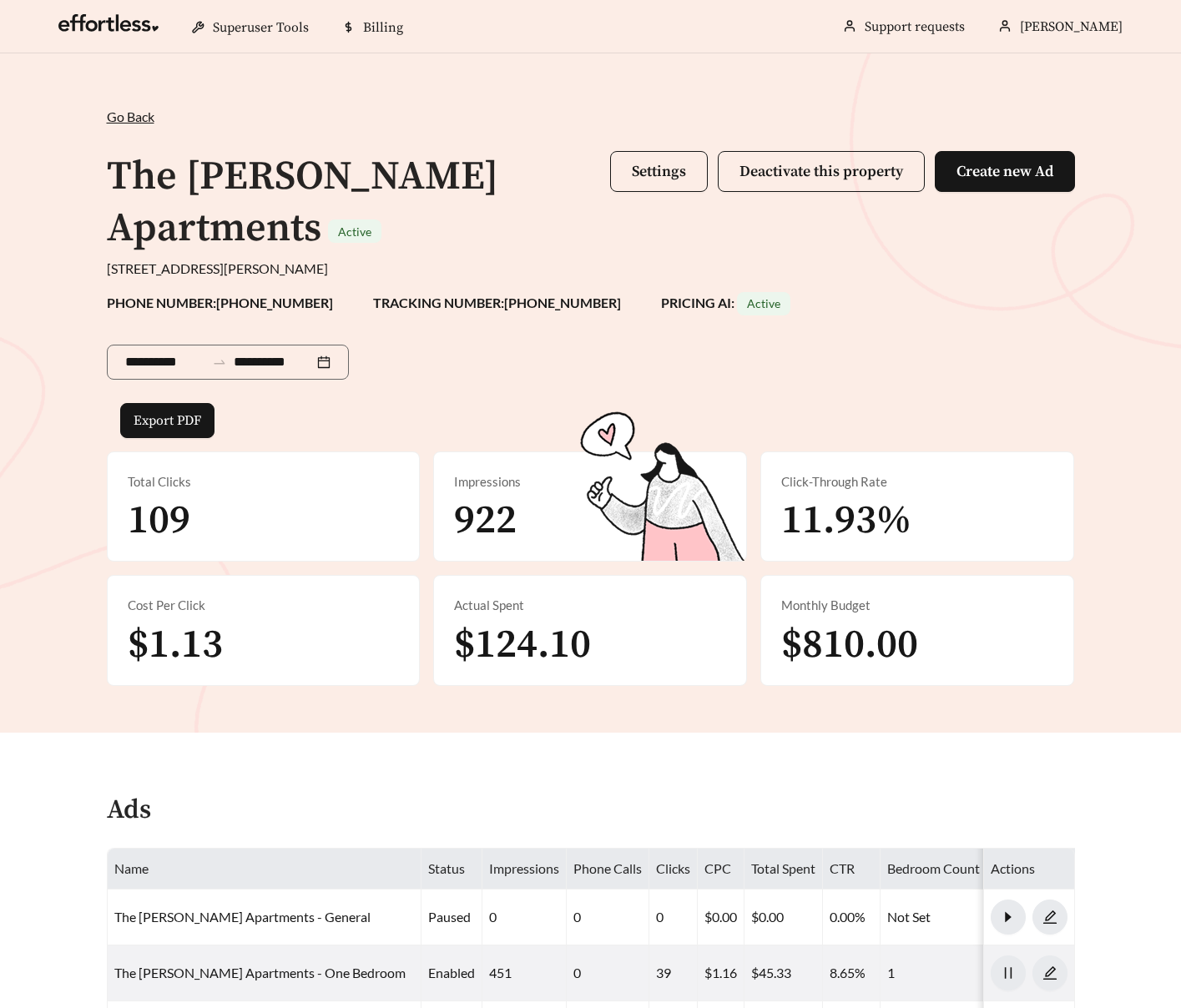
click at [373, 295] on strong "TRACKING NUMBER: [PHONE_NUMBER]" at bounding box center [497, 302] width 248 height 15
click at [359, 312] on div "PHONE NUMBER: [PHONE_NUMBER] TRACKING NUMBER: [PHONE_NUMBER] PRICING AI: Active" at bounding box center [591, 304] width 968 height 23
drag, startPoint x: 346, startPoint y: 303, endPoint x: 410, endPoint y: 305, distance: 64.0
click at [410, 305] on strong "TRACKING NUMBER: [PHONE_NUMBER]" at bounding box center [497, 302] width 248 height 15
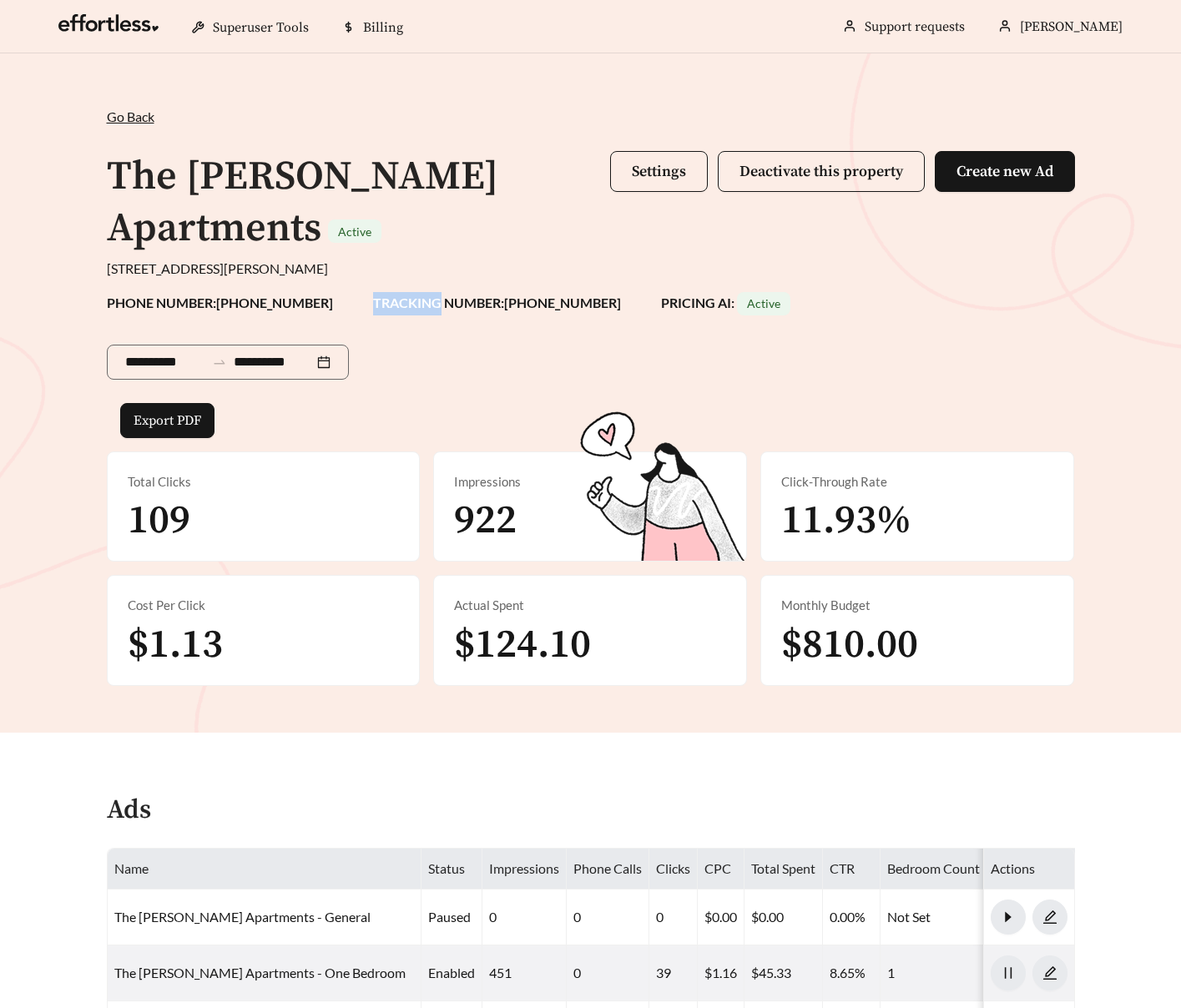
copy strong "TRACKING"
click at [415, 334] on div "**********" at bounding box center [591, 359] width 968 height 88
click at [136, 305] on strong "PHONE NUMBER: [PHONE_NUMBER]" at bounding box center [220, 302] width 226 height 15
click at [172, 306] on strong "PHONE NUMBER: [PHONE_NUMBER]" at bounding box center [220, 302] width 226 height 15
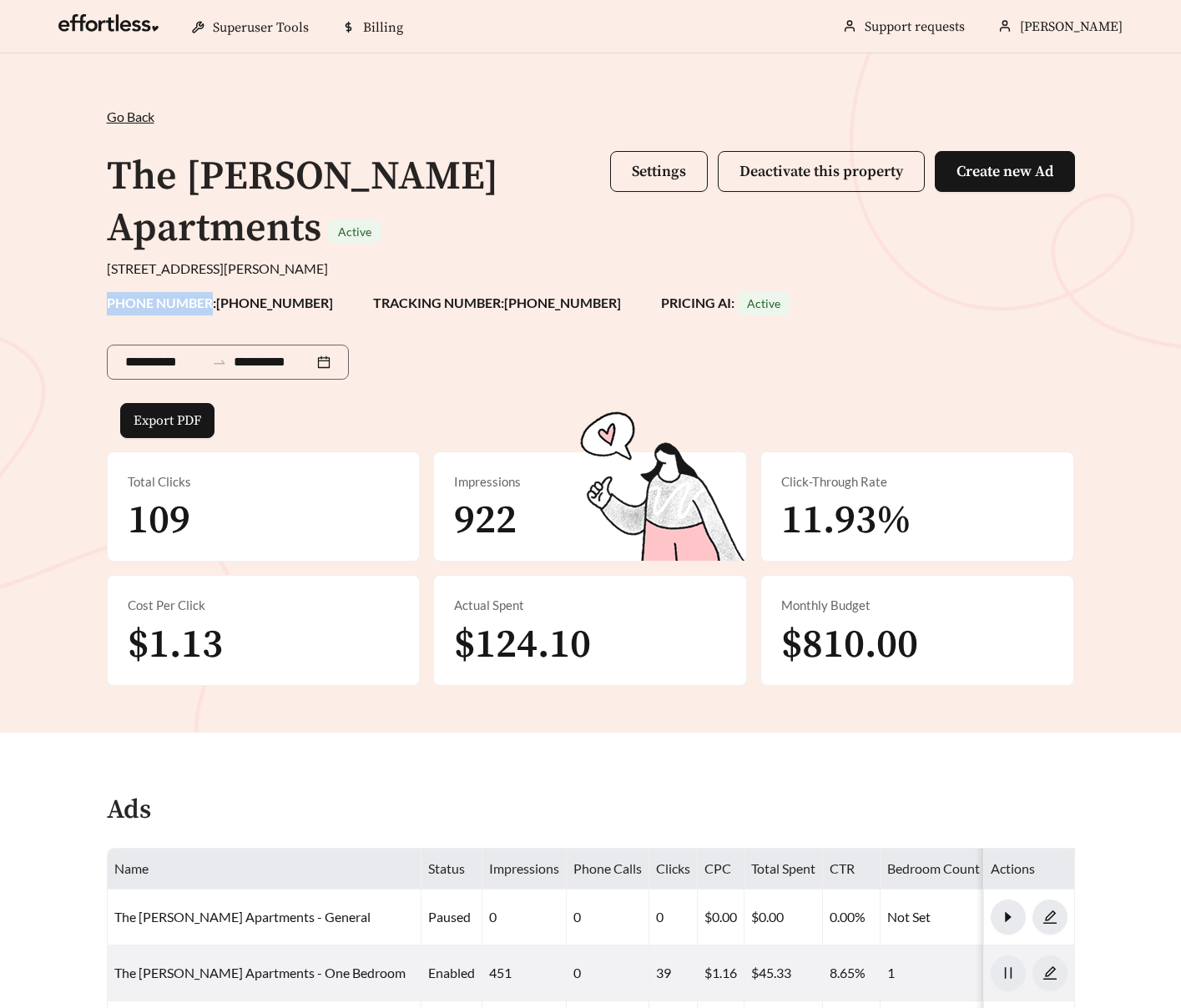
copy strong "PHONE NUMBER"
click at [443, 235] on div "The [PERSON_NAME] Apartments Active" at bounding box center [353, 203] width 493 height 105
click at [678, 53] on div "**********" at bounding box center [590, 393] width 1181 height 679
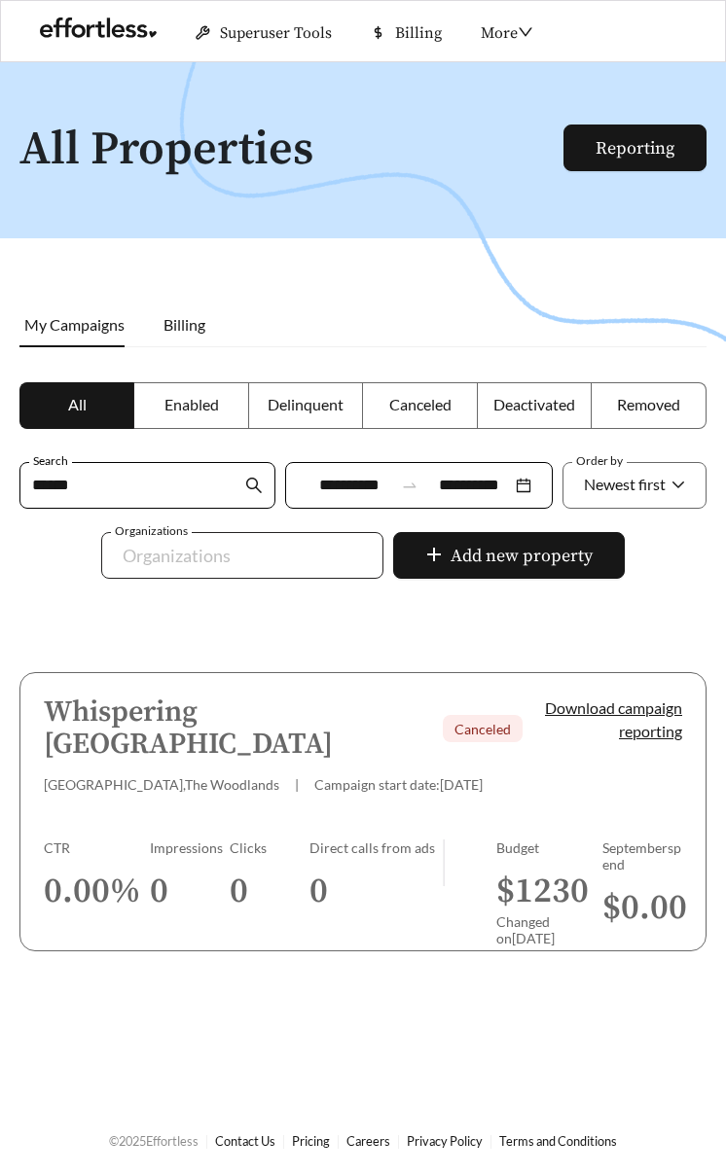
click at [269, 559] on div at bounding box center [228, 555] width 237 height 31
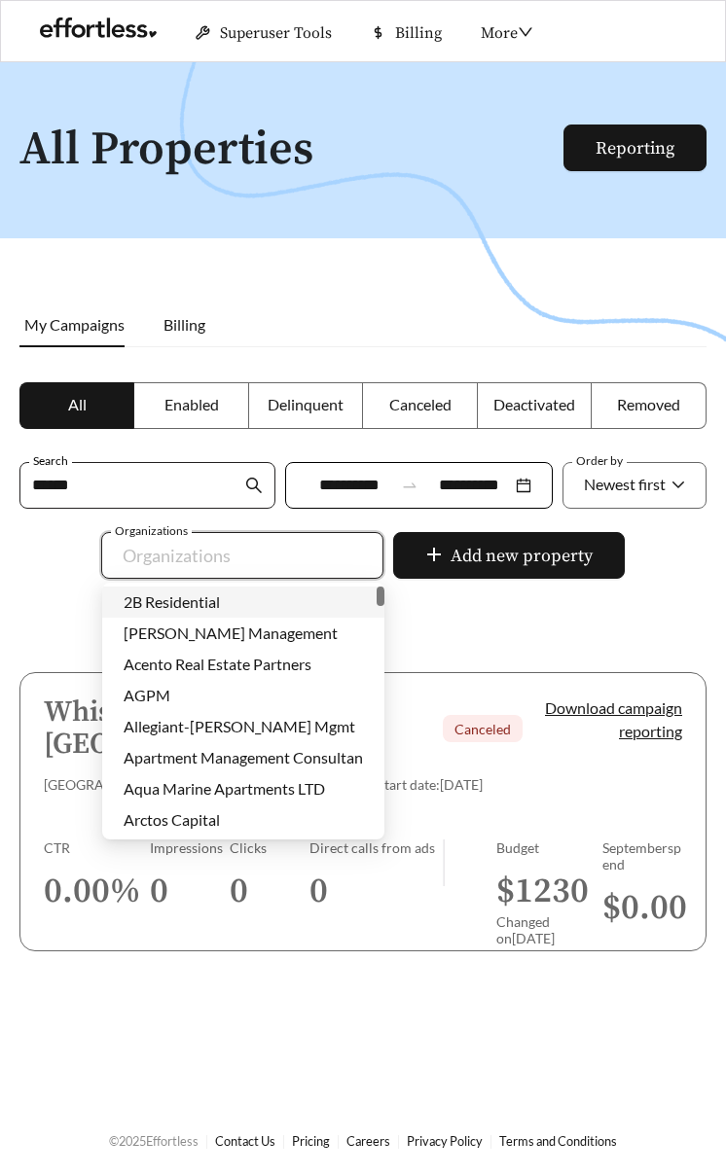
click at [165, 490] on input "******" at bounding box center [136, 485] width 209 height 45
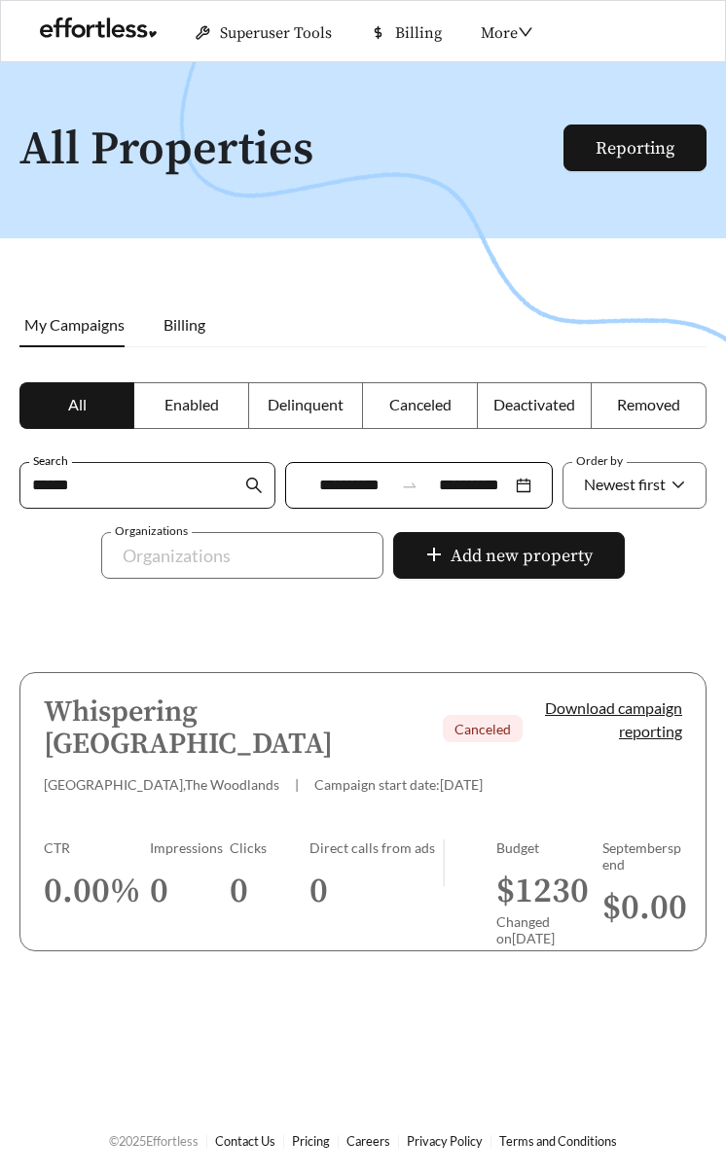
paste input "text"
type input "******"
click at [249, 484] on icon "search" at bounding box center [254, 486] width 18 height 18
click at [36, 602] on div at bounding box center [363, 649] width 726 height 1175
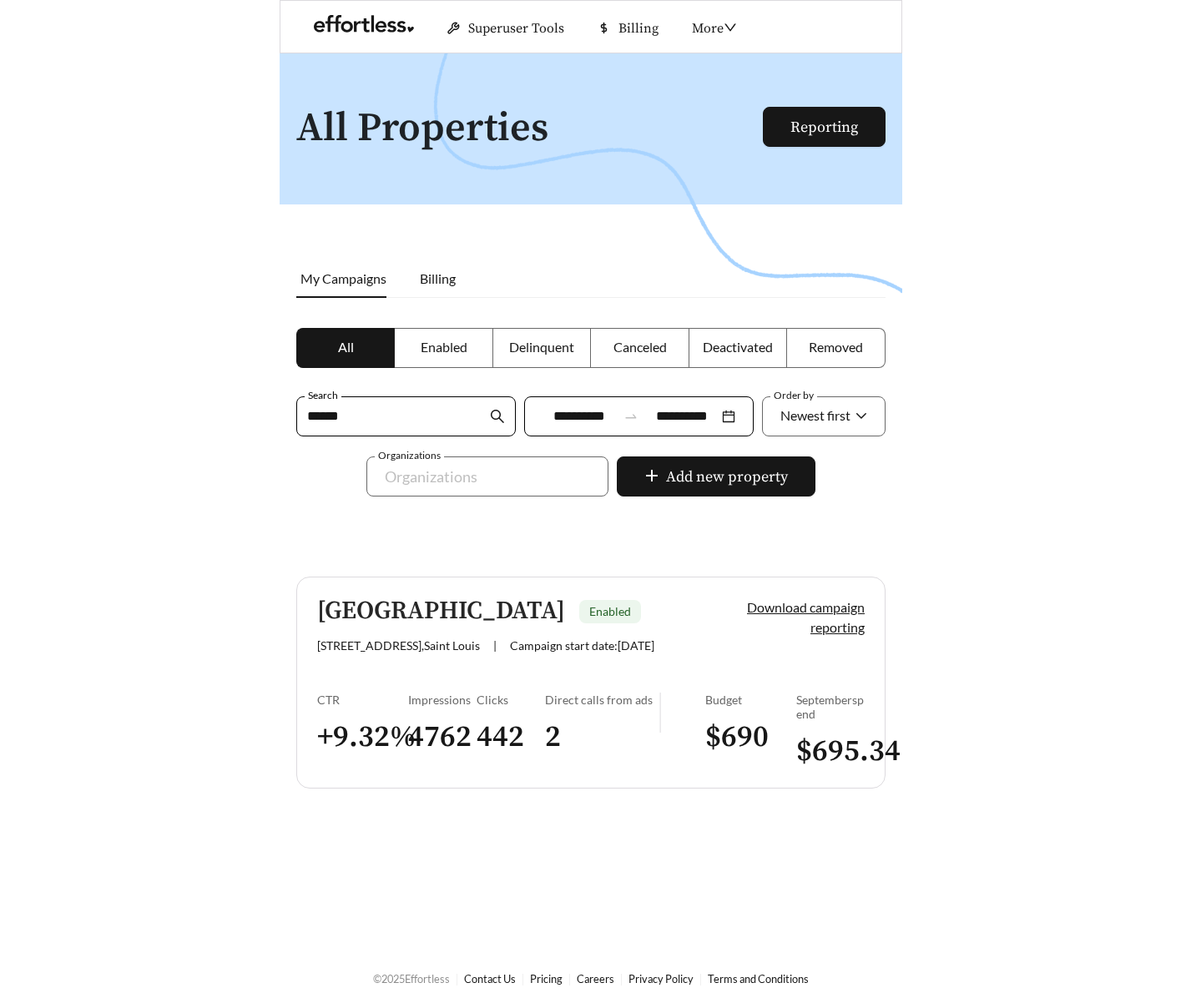
scroll to position [1, 0]
